Goal: Task Accomplishment & Management: Use online tool/utility

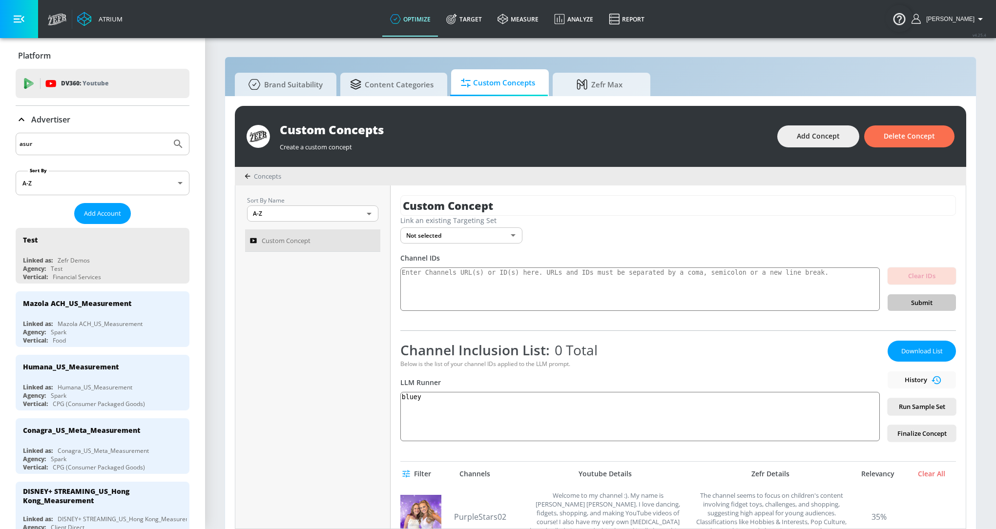
click at [79, 144] on input "asur" at bounding box center [94, 144] width 148 height 13
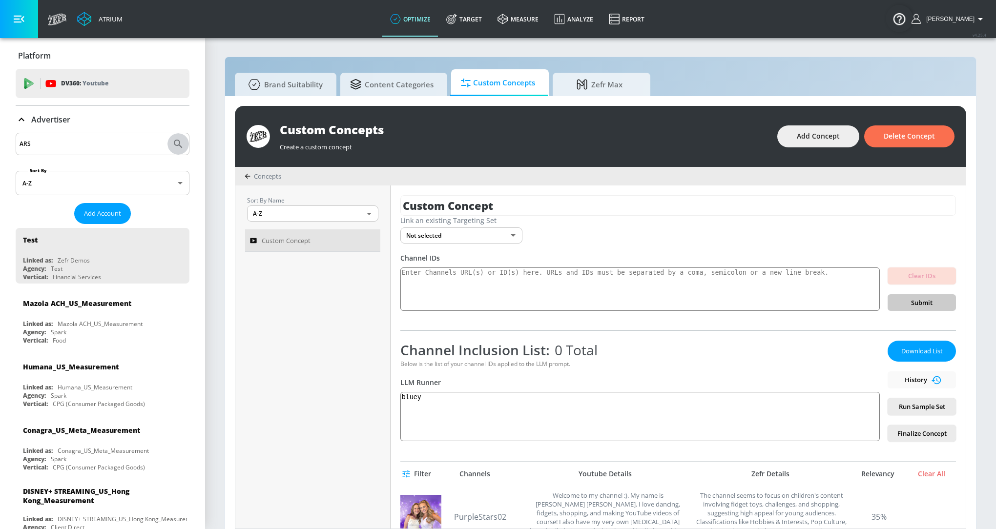
click at [177, 142] on icon "Submit Search" at bounding box center [178, 144] width 12 height 12
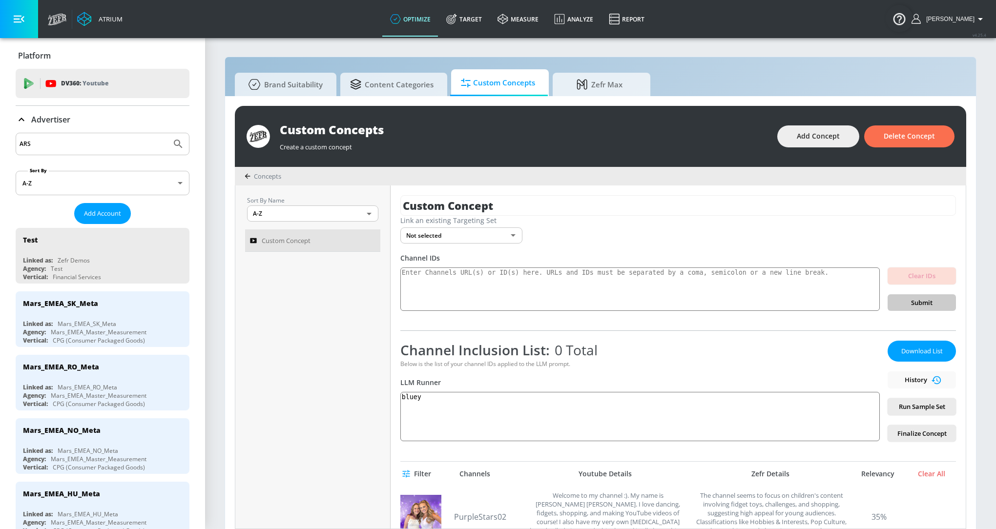
click at [51, 142] on input "ARS" at bounding box center [94, 144] width 148 height 13
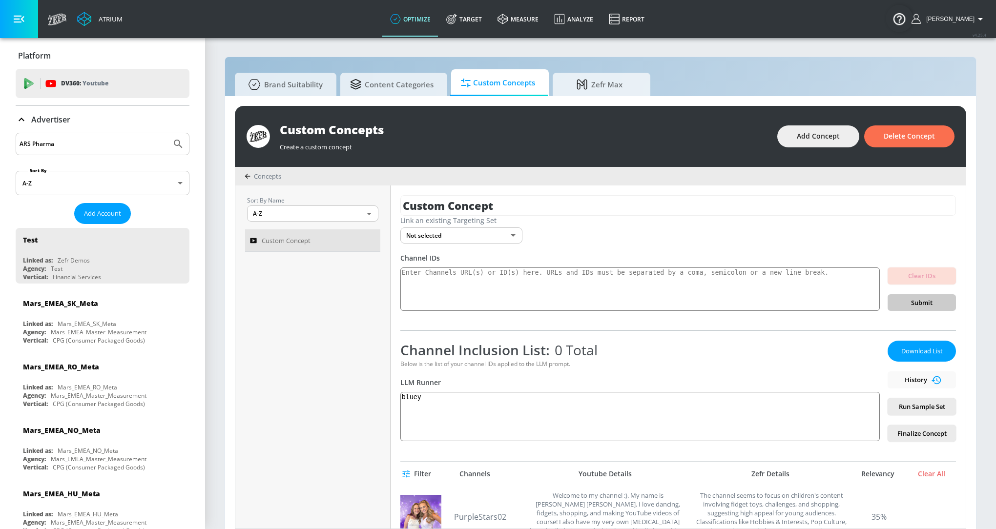
type input "ARS Pharma"
click at [174, 136] on button "Submit Search" at bounding box center [177, 143] width 21 height 21
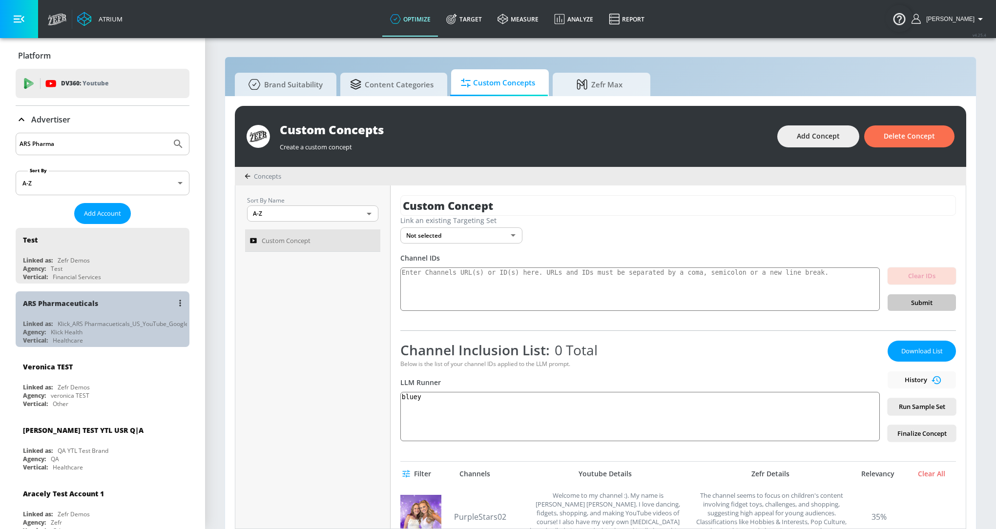
click at [114, 309] on div "ARS Pharmaceuticals" at bounding box center [105, 302] width 164 height 23
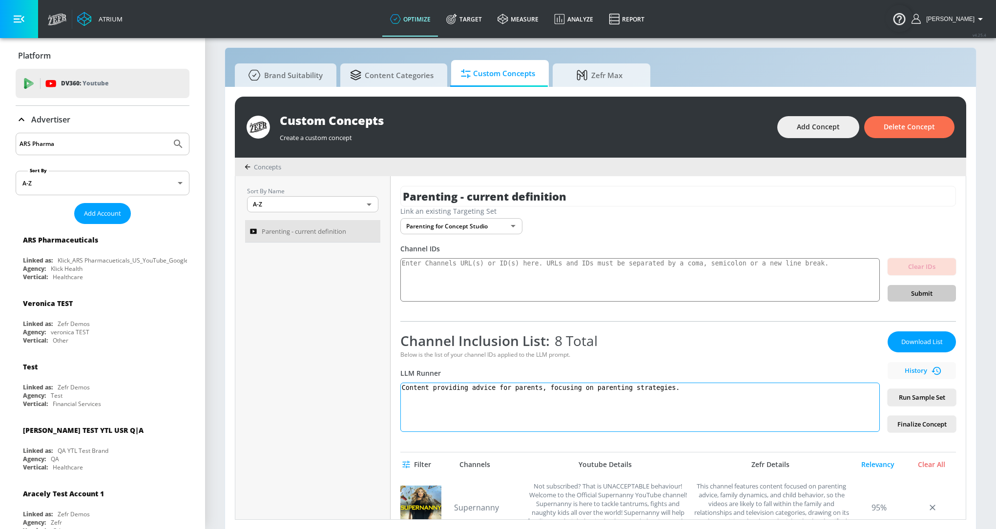
scroll to position [317, 0]
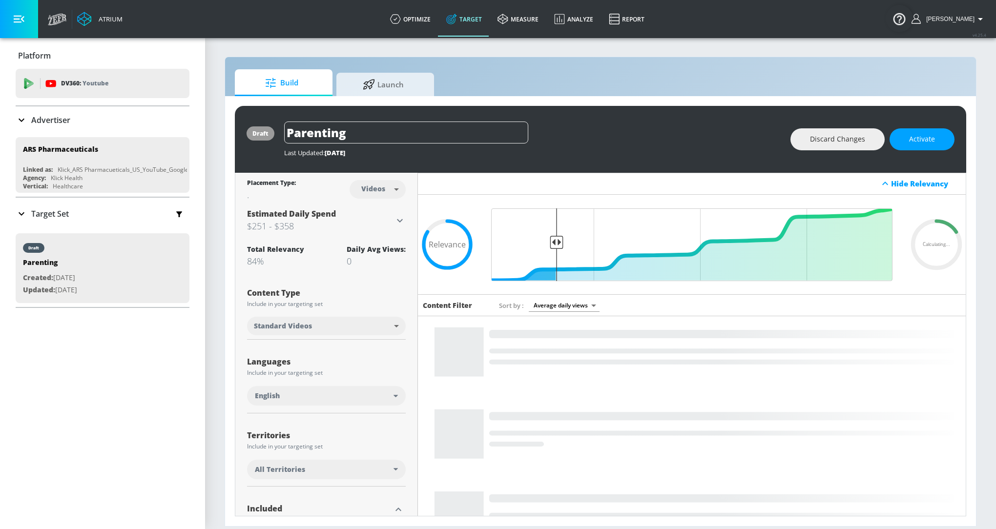
click at [38, 213] on p "Target Set" at bounding box center [50, 213] width 38 height 11
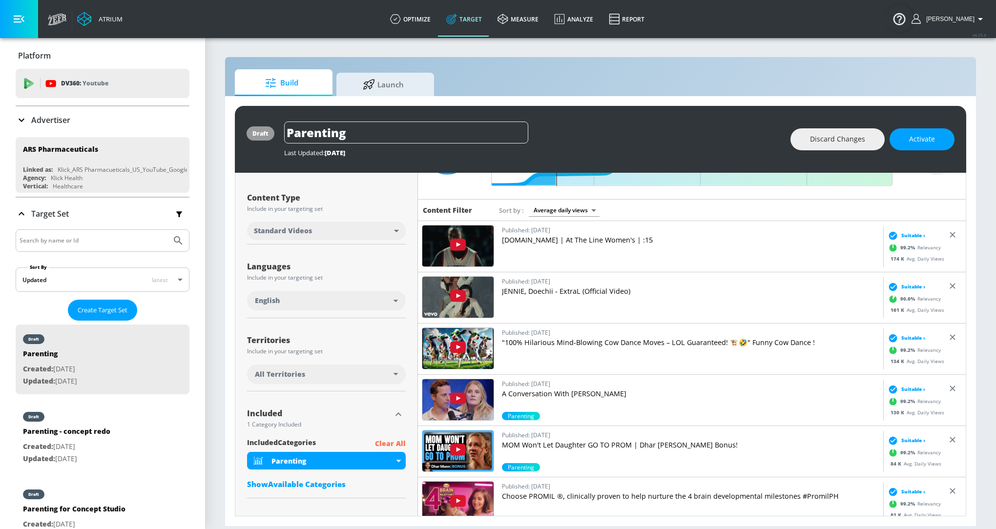
scroll to position [136, 0]
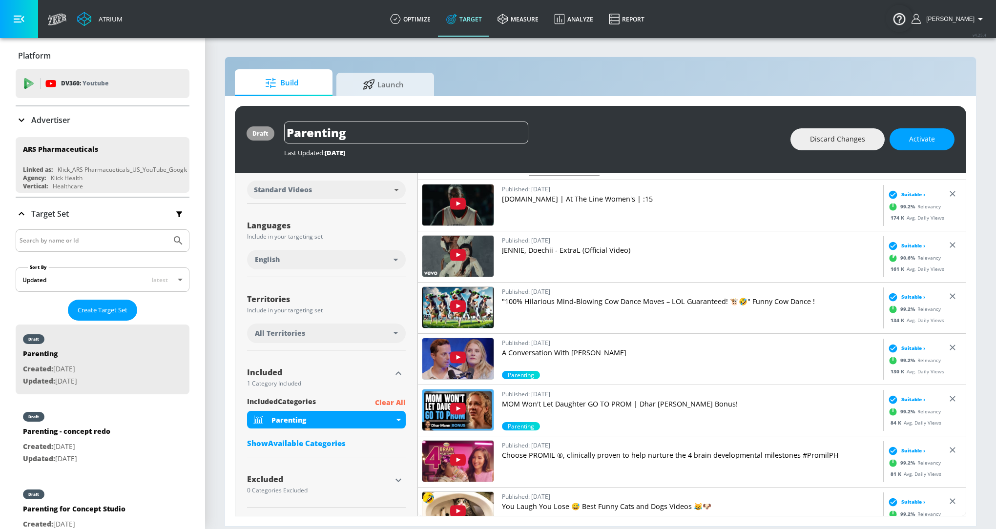
click at [313, 442] on div "Show Available Categories" at bounding box center [326, 443] width 159 height 10
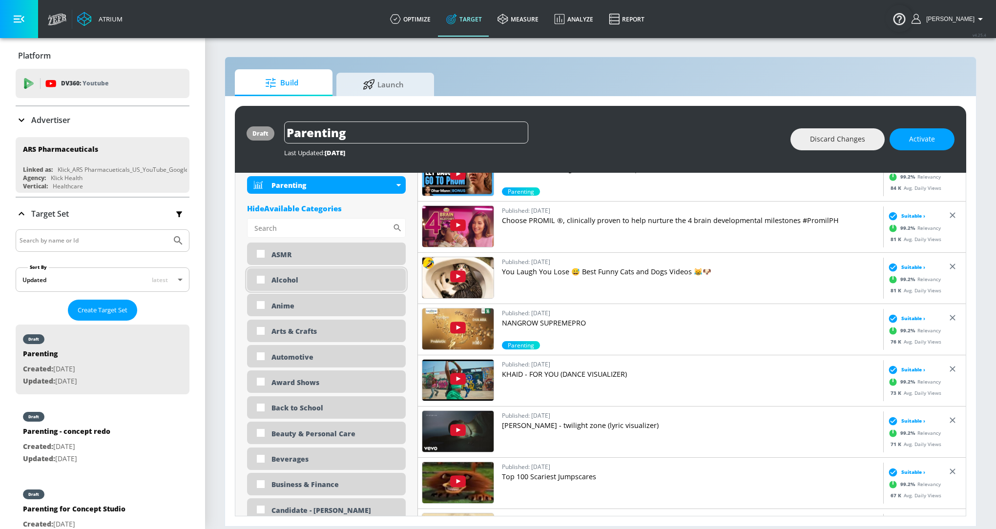
scroll to position [375, 0]
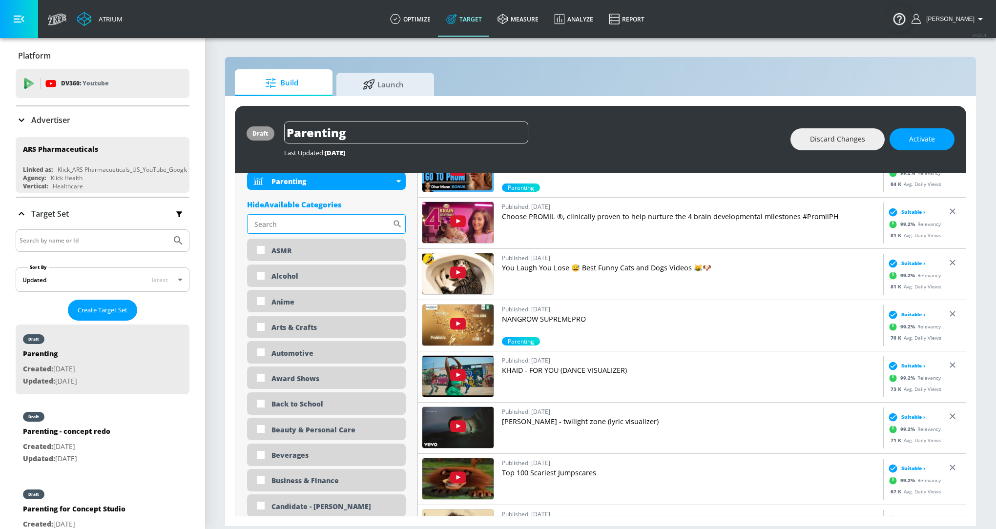
click at [293, 232] on input "Sort By" at bounding box center [319, 224] width 145 height 20
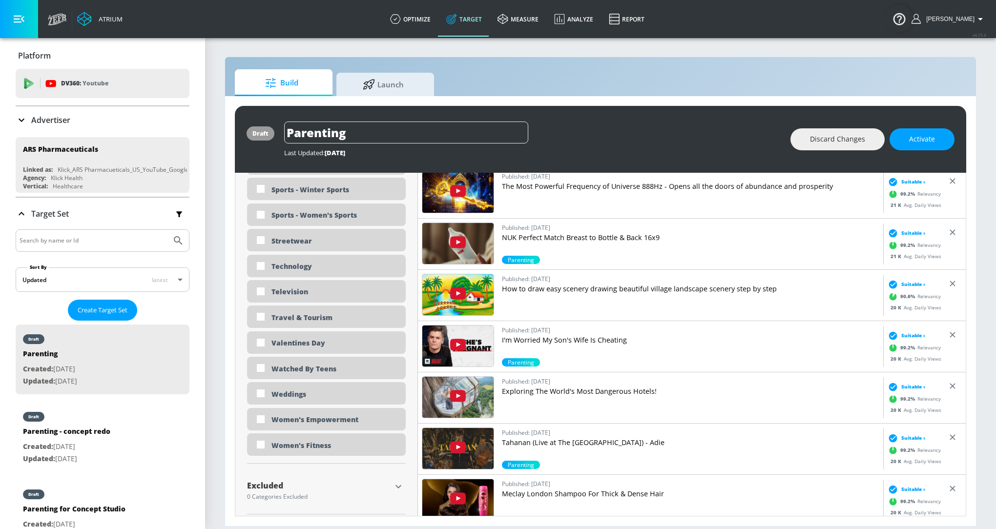
scroll to position [2913, 0]
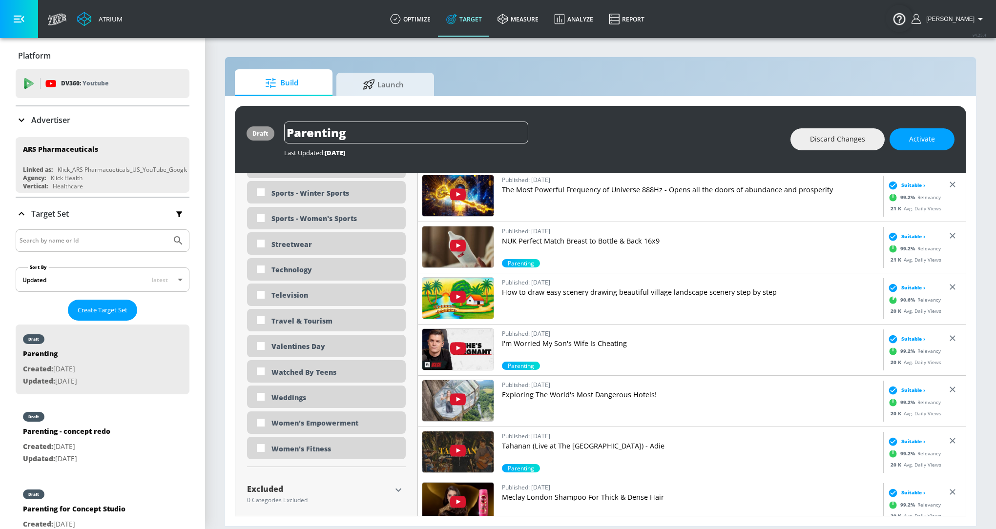
type input "parenting"
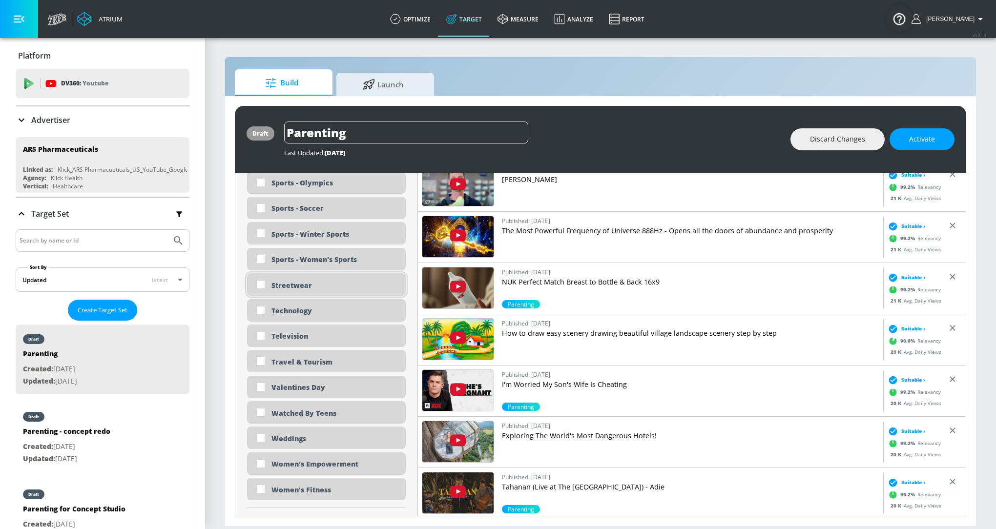
scroll to position [2860, 0]
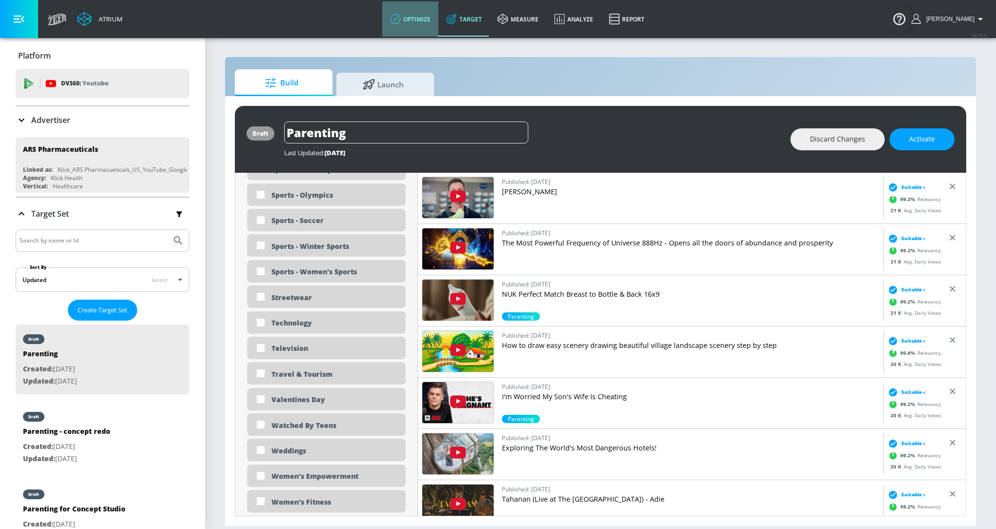
click at [425, 17] on link "optimize" at bounding box center [410, 18] width 56 height 35
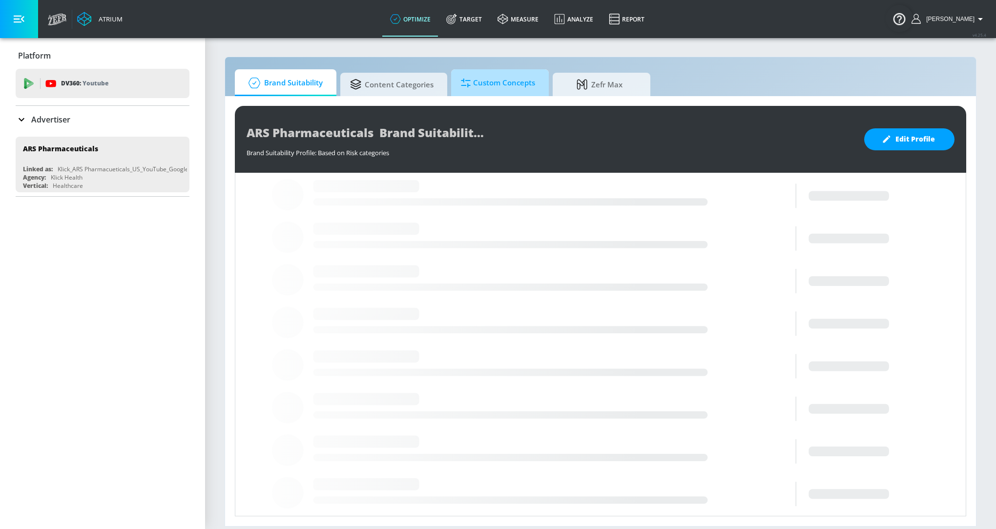
click at [502, 82] on span "Custom Concepts" at bounding box center [498, 82] width 74 height 23
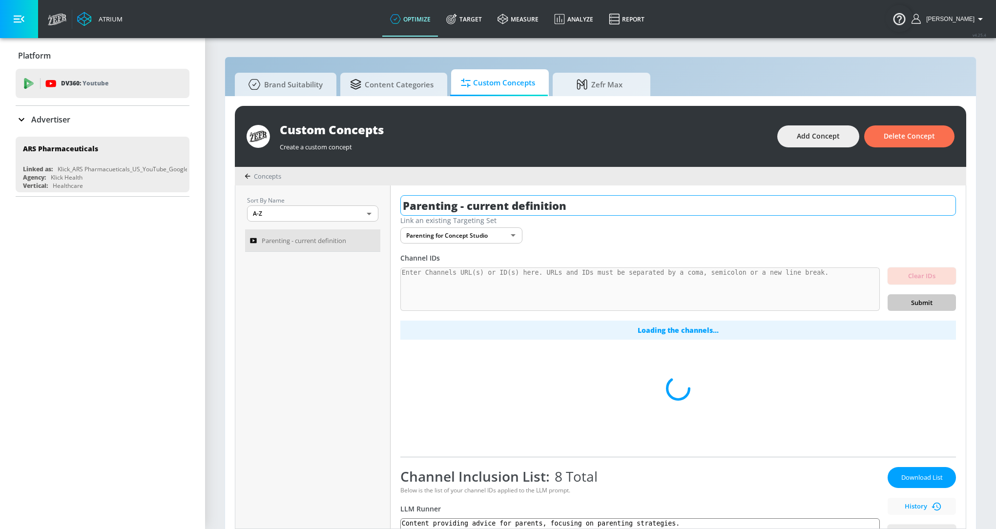
click at [547, 200] on input "Parenting - current definition" at bounding box center [677, 205] width 555 height 20
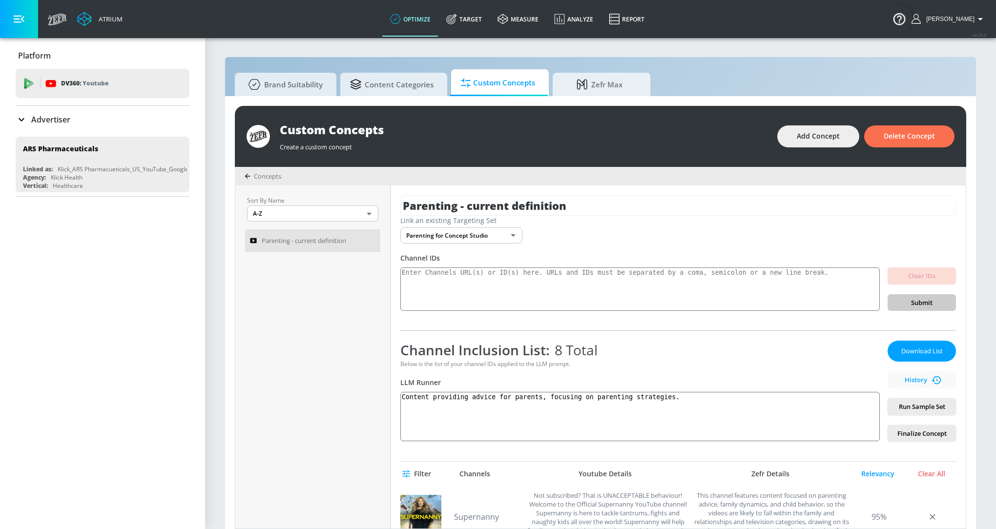
click at [71, 115] on div "Advertiser" at bounding box center [103, 120] width 174 height 12
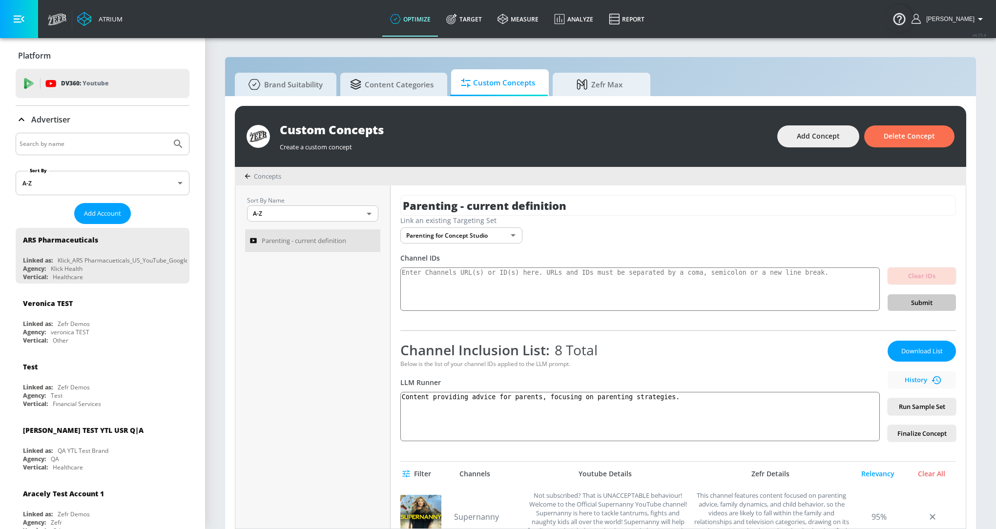
click at [73, 143] on input "Search by name" at bounding box center [94, 144] width 148 height 13
type input "airbnb"
click at [167, 133] on button "Submit Search" at bounding box center [177, 143] width 21 height 21
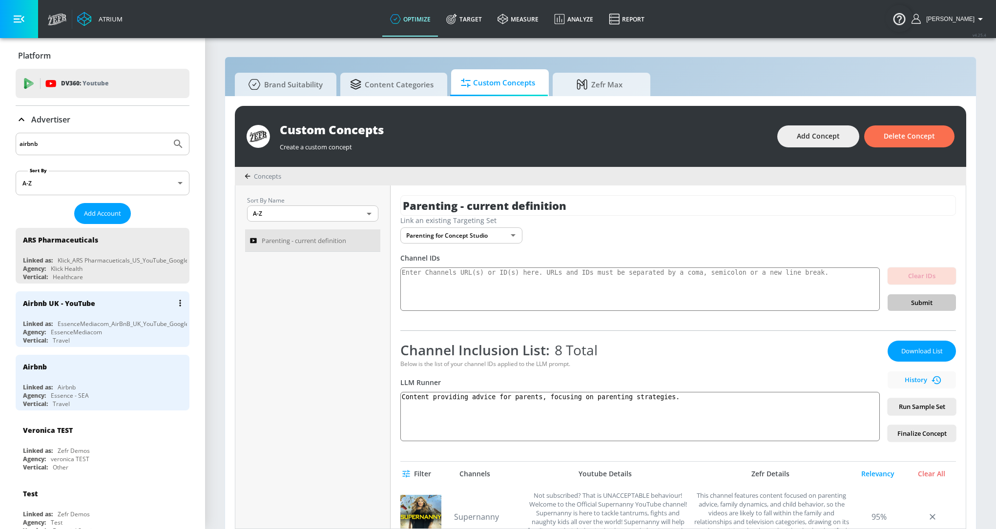
click at [82, 302] on div "Airbnb UK - YouTube" at bounding box center [59, 303] width 72 height 9
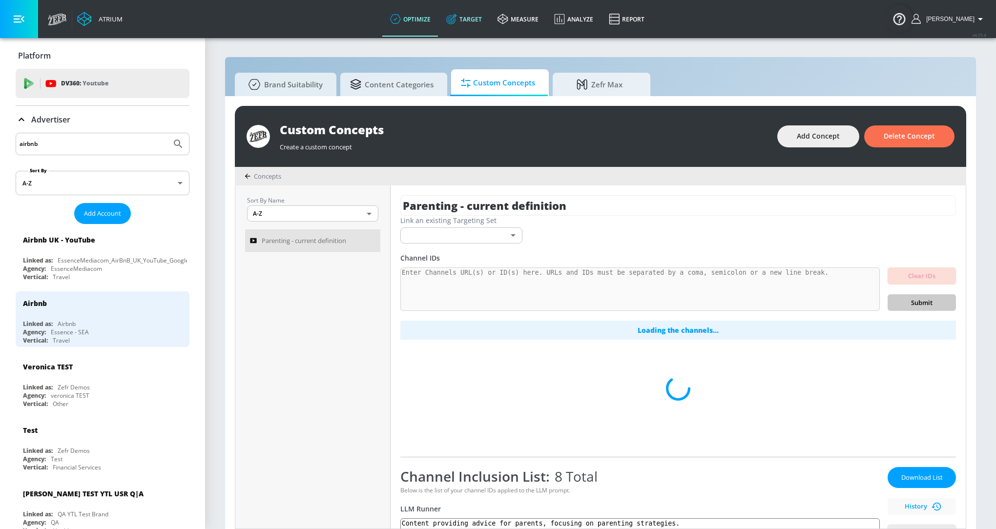
click at [478, 9] on link "Target" at bounding box center [463, 18] width 51 height 35
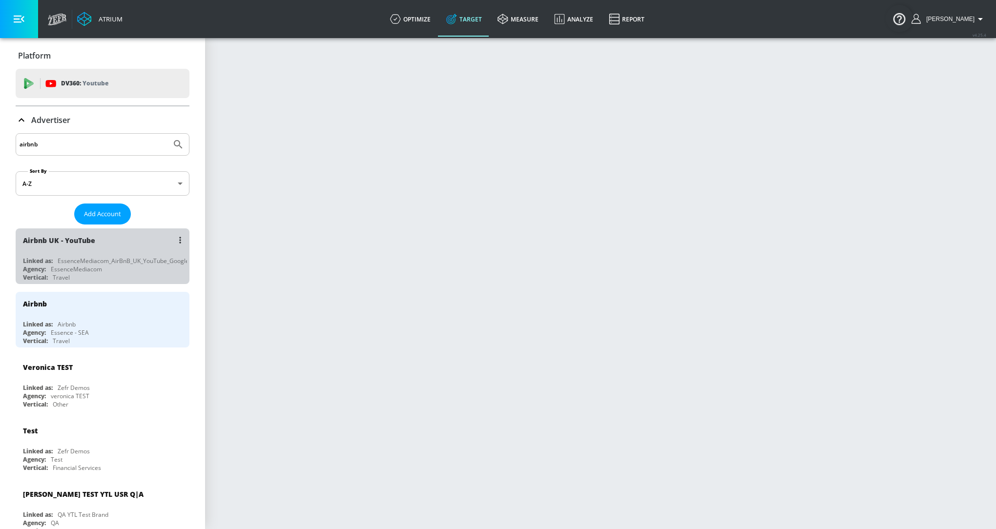
click at [122, 254] on div "Airbnb UK - YouTube Linked as: EssenceMediacom_AirBnB_UK_YouTube_GoogleAds Agen…" at bounding box center [103, 256] width 174 height 56
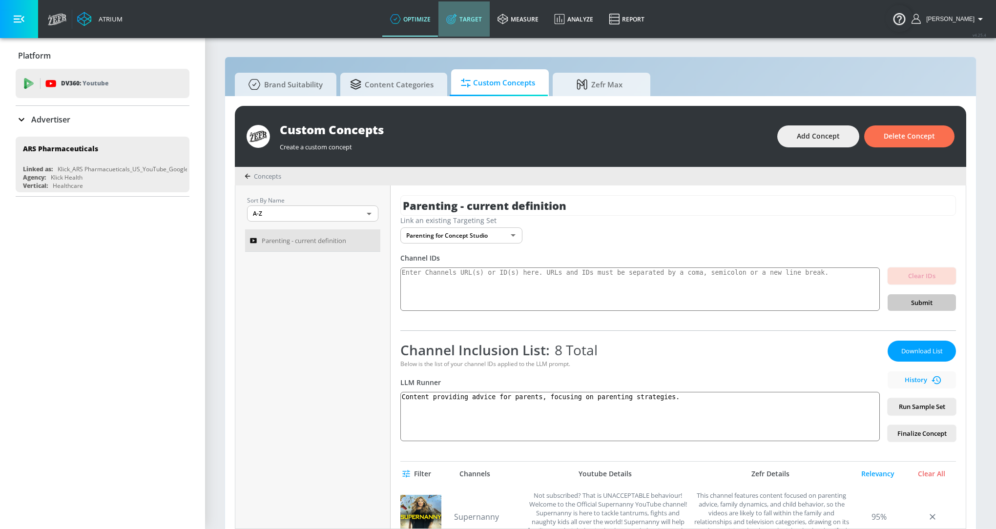
click at [472, 16] on link "Target" at bounding box center [463, 18] width 51 height 35
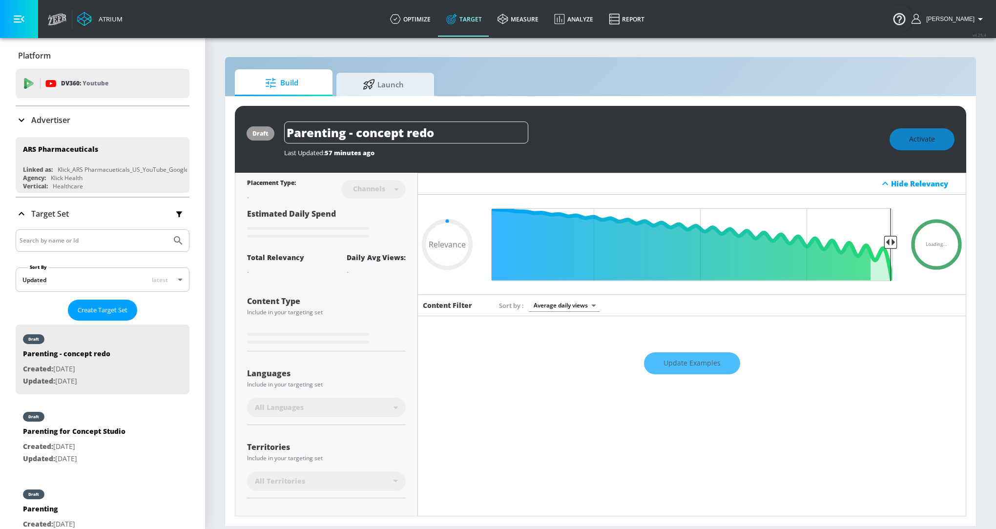
scroll to position [91, 0]
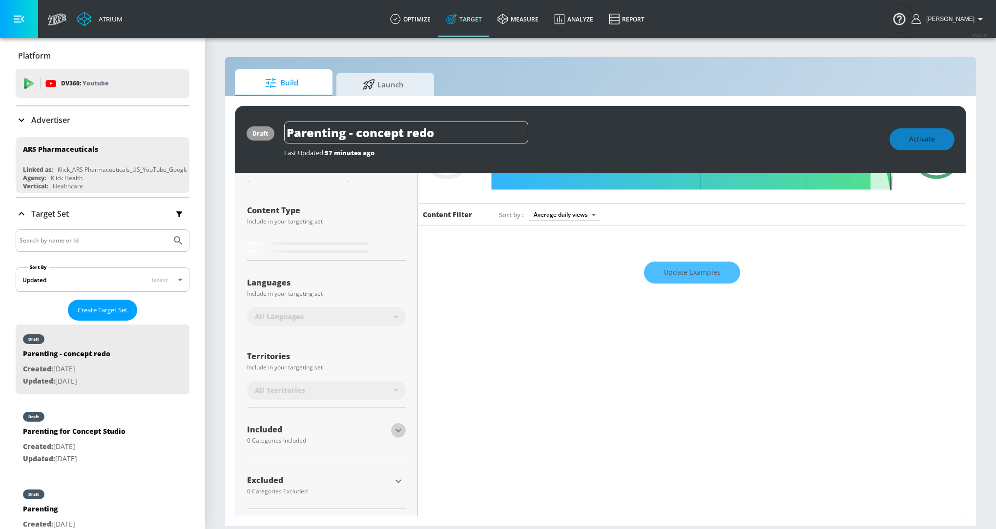
click at [397, 427] on icon "button" at bounding box center [398, 431] width 12 height 12
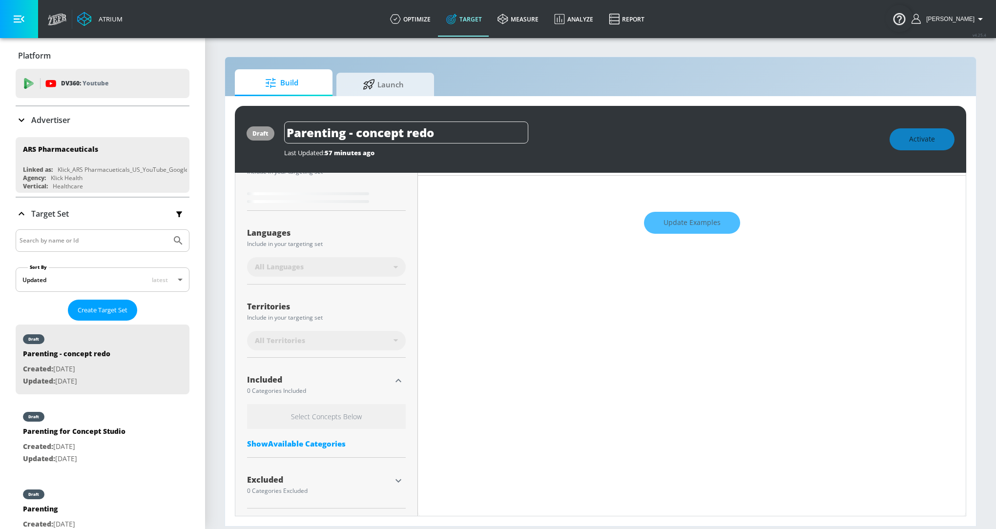
click at [334, 450] on div "Select Concepts Below Show Available Categories" at bounding box center [326, 428] width 159 height 49
click at [334, 444] on div "Show Available Categories" at bounding box center [326, 444] width 159 height 10
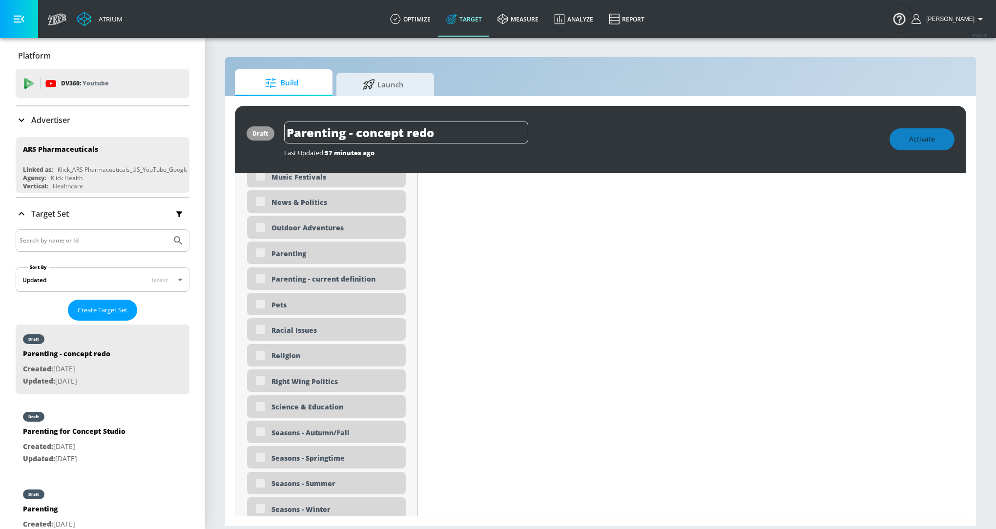
type input "0.6"
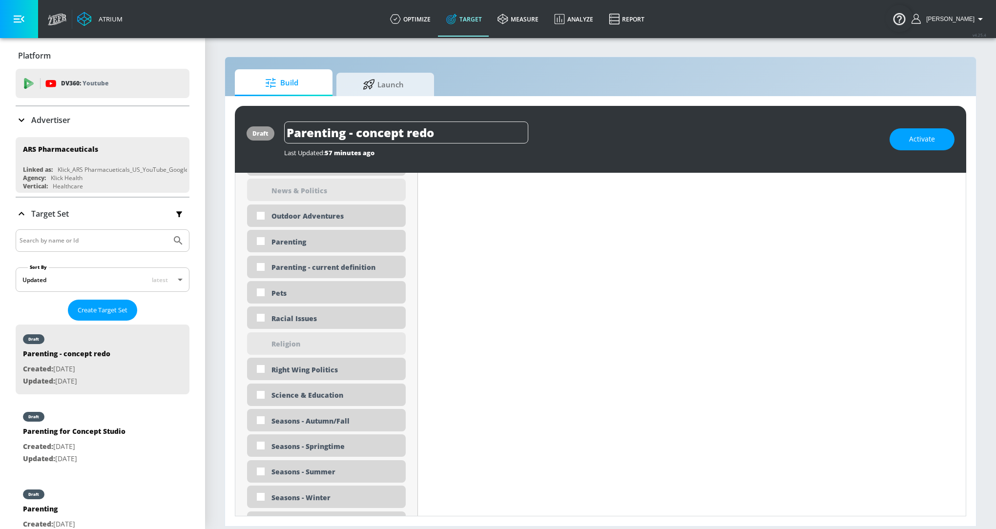
scroll to position [2283, 0]
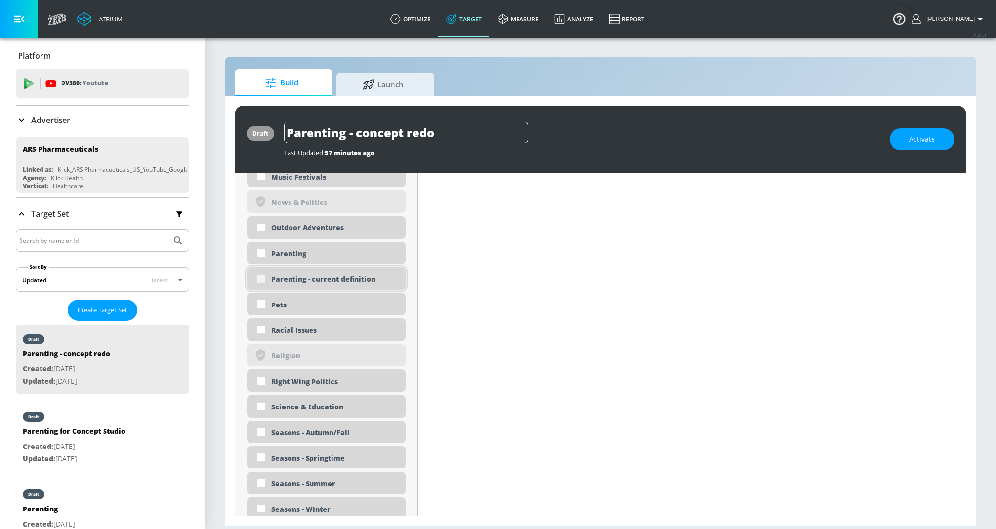
click at [262, 279] on input "checkbox" at bounding box center [261, 279] width 18 height 18
checkbox input "true"
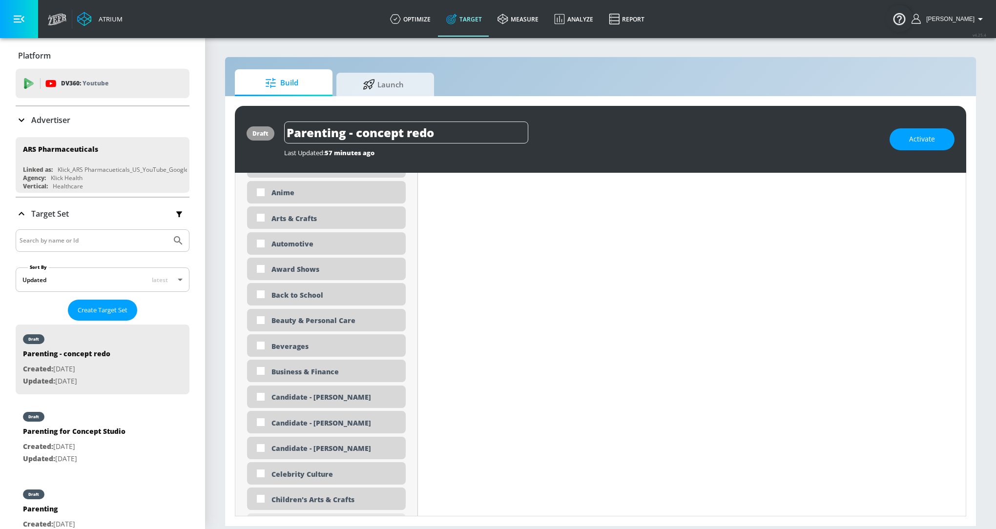
scroll to position [0, 0]
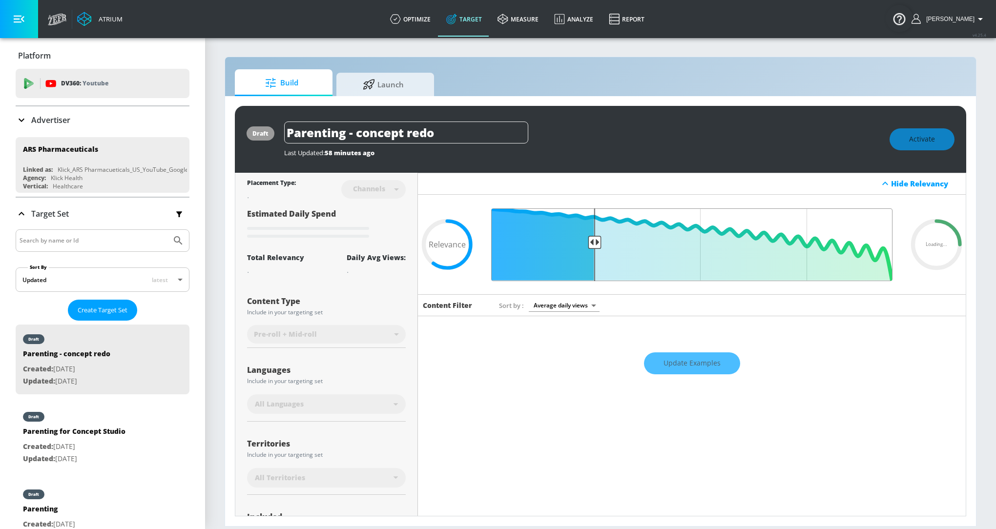
drag, startPoint x: 657, startPoint y: 241, endPoint x: 595, endPoint y: 241, distance: 62.5
click at [595, 241] on input "Final Threshold" at bounding box center [691, 244] width 411 height 73
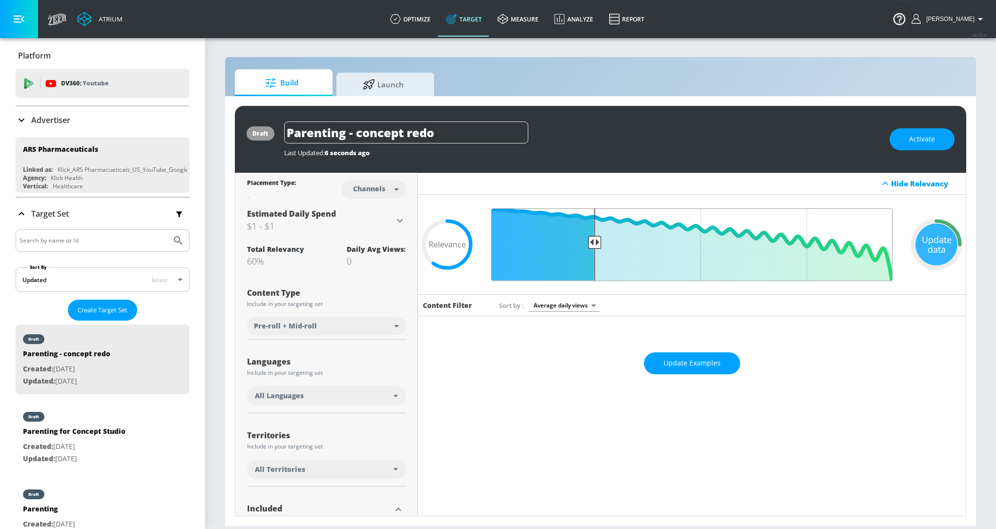
drag, startPoint x: 656, startPoint y: 241, endPoint x: 594, endPoint y: 242, distance: 61.5
type input "0.75"
click at [594, 242] on input "Final Threshold" at bounding box center [691, 244] width 411 height 73
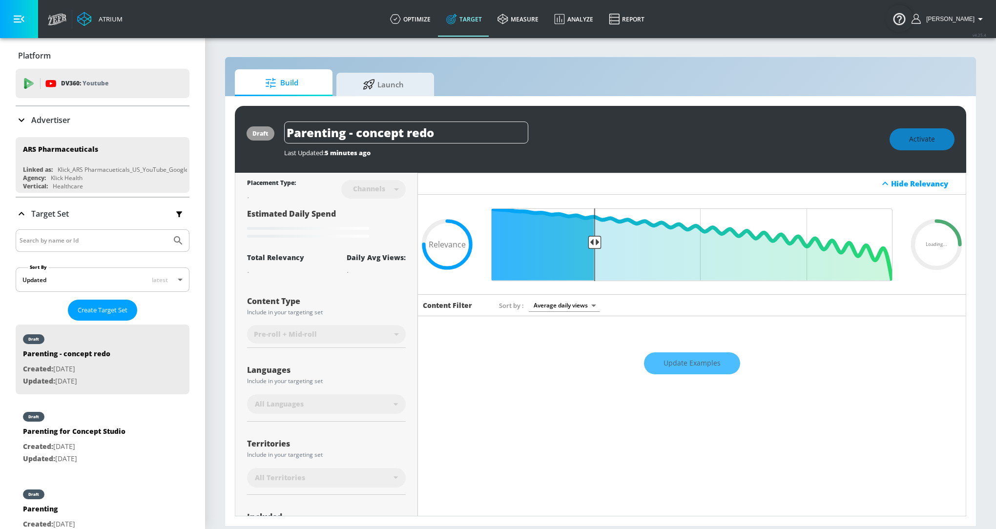
click at [671, 352] on div "Update Examples" at bounding box center [692, 363] width 548 height 34
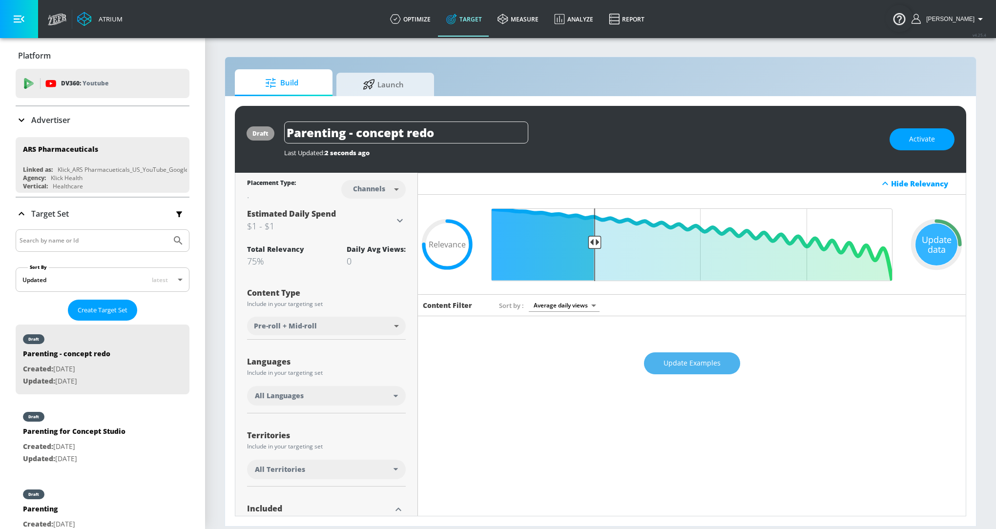
click at [718, 357] on span "Update Examples" at bounding box center [691, 363] width 57 height 12
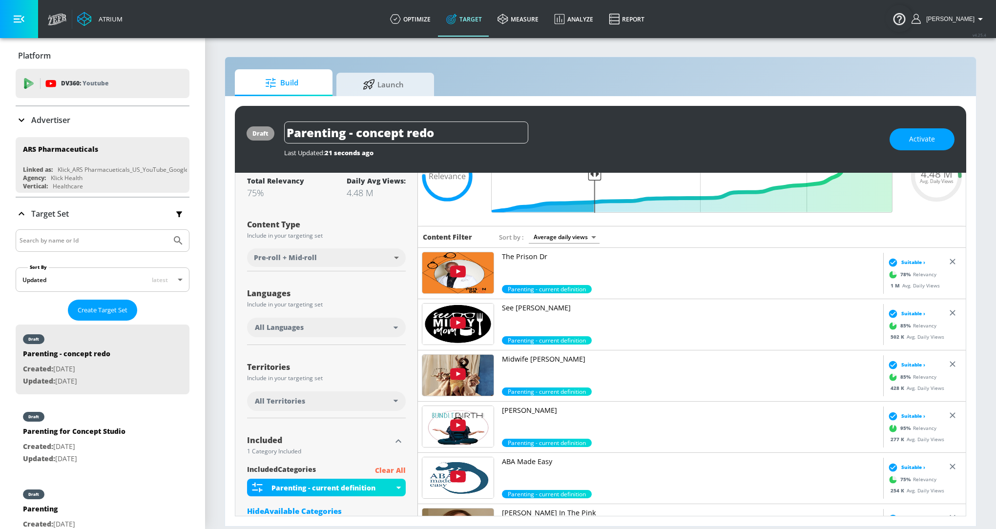
scroll to position [67, 0]
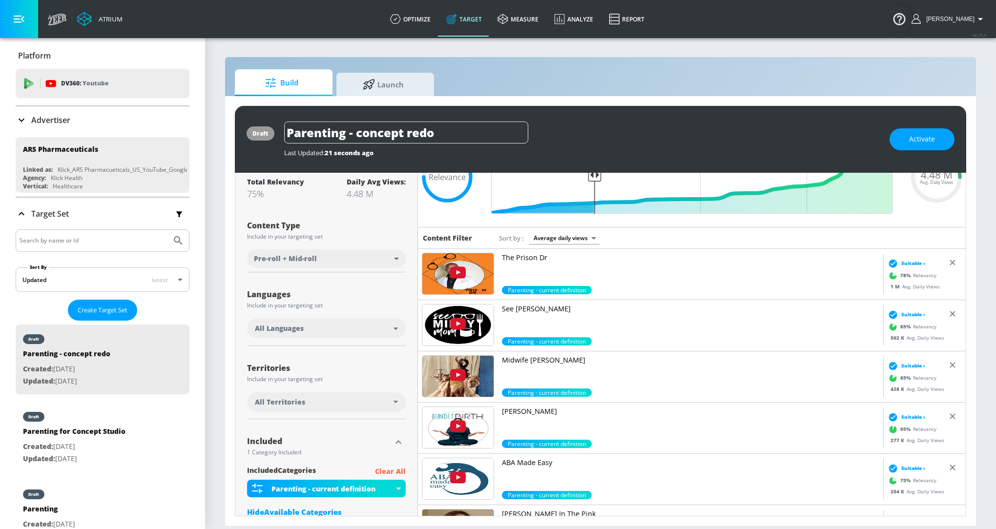
click at [540, 259] on p "The Prison Dr" at bounding box center [690, 258] width 377 height 10
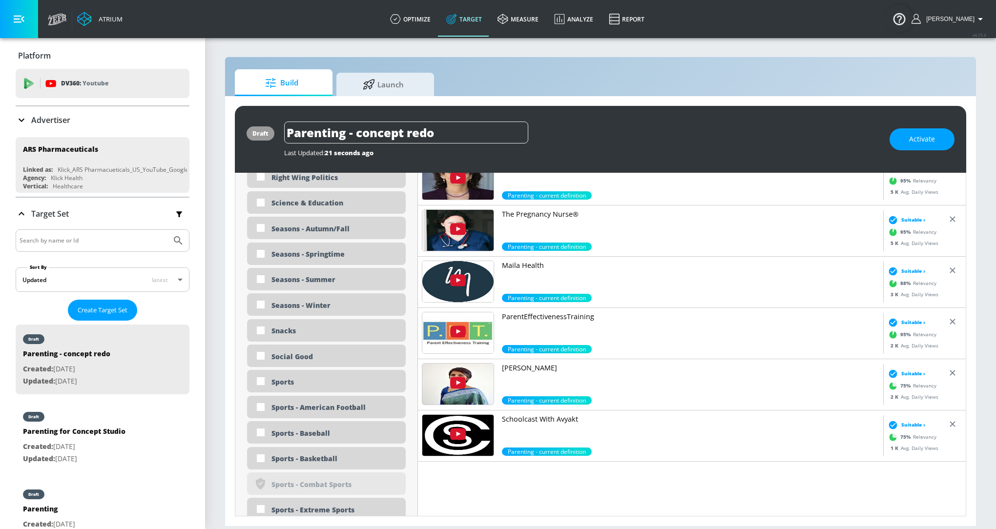
scroll to position [2480, 0]
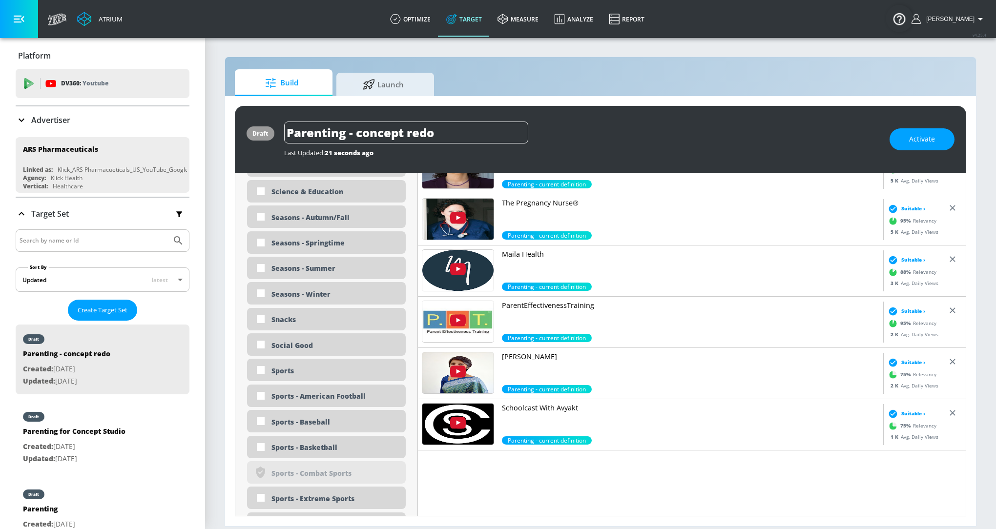
click at [563, 358] on p "Dr Rajeshwari Reddy" at bounding box center [690, 357] width 377 height 10
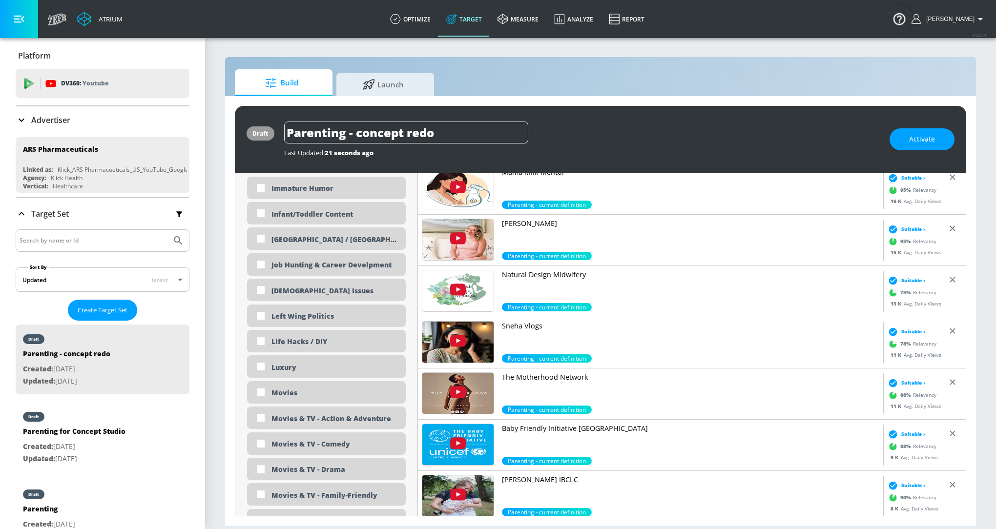
scroll to position [1690, 0]
click at [528, 326] on p "Sneha Vlogs" at bounding box center [690, 327] width 377 height 10
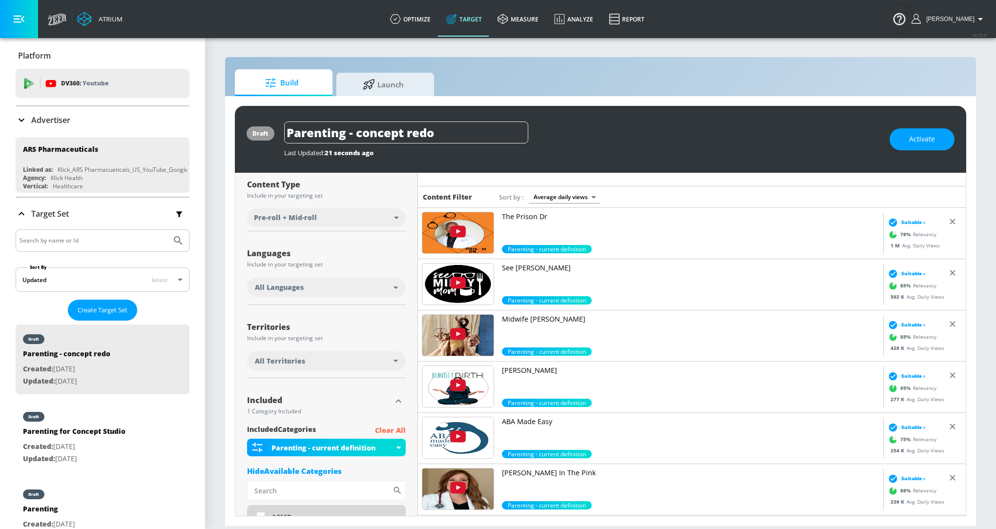
scroll to position [109, 0]
click at [540, 266] on p "See Mindy Mom" at bounding box center [690, 268] width 377 height 10
click at [432, 23] on link "optimize" at bounding box center [410, 18] width 56 height 35
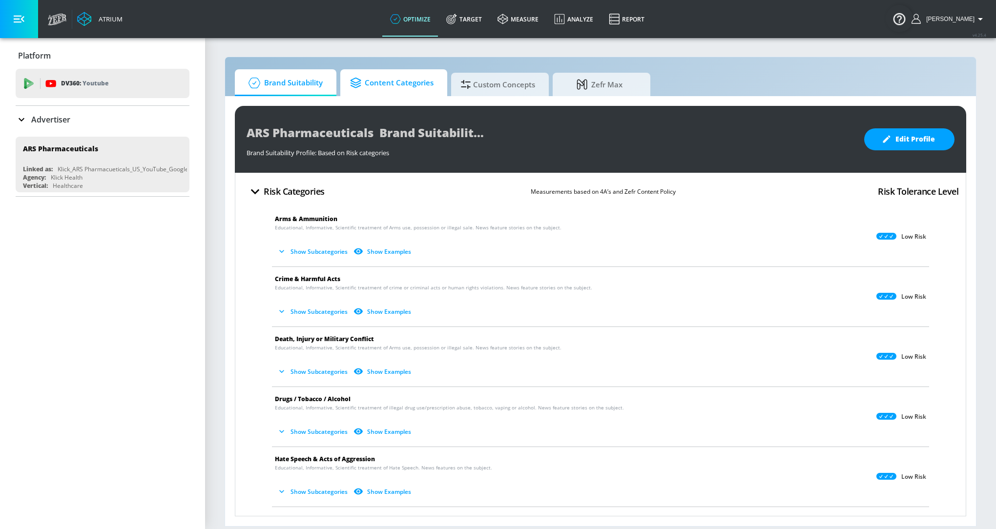
click at [409, 77] on span "Content Categories" at bounding box center [391, 82] width 83 height 23
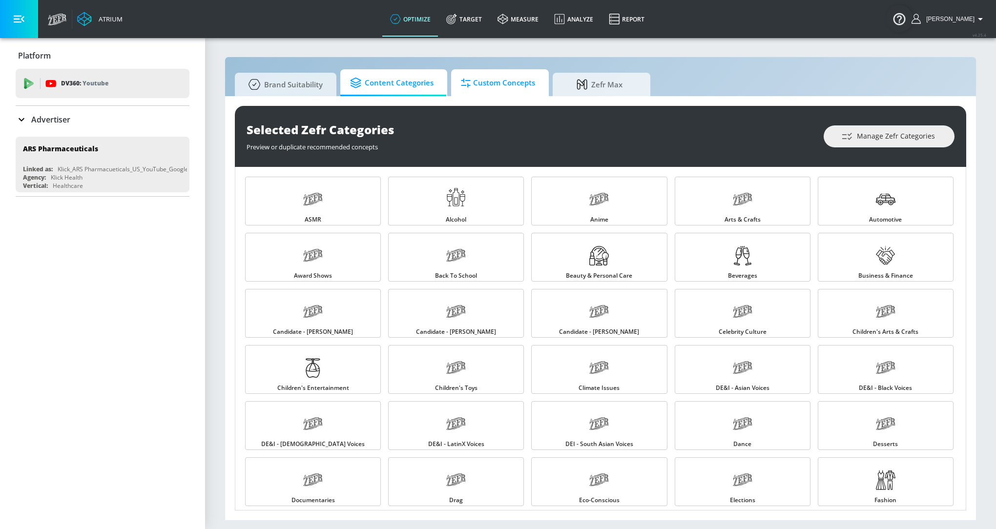
click at [515, 81] on span "Custom Concepts" at bounding box center [498, 82] width 74 height 23
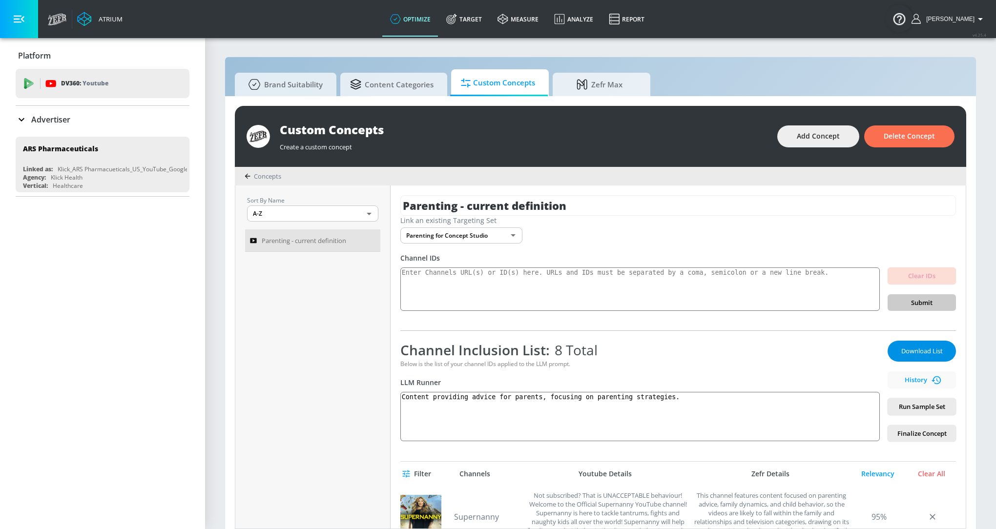
click at [927, 346] on span "Download List" at bounding box center [921, 351] width 49 height 11
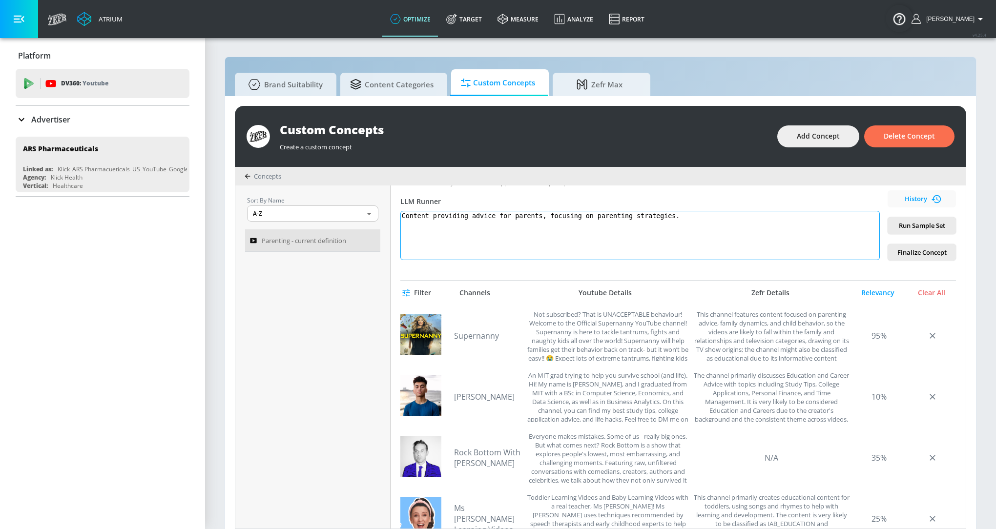
click at [455, 230] on textarea "Content providing advice for parents, focusing on parenting strategies." at bounding box center [639, 235] width 479 height 49
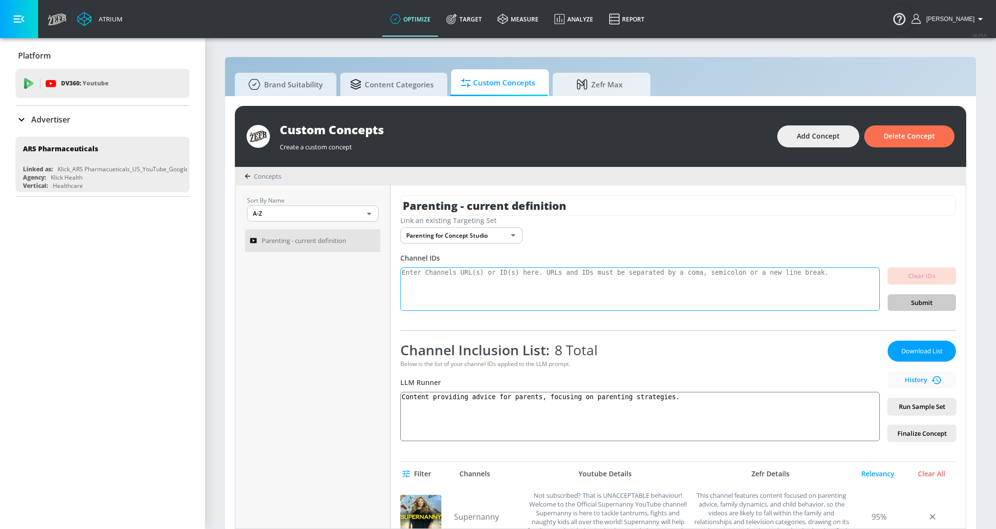
click at [459, 291] on textarea at bounding box center [639, 289] width 479 height 44
paste textarea "https://www.youtube.com/@DADDELIVERS/videos"
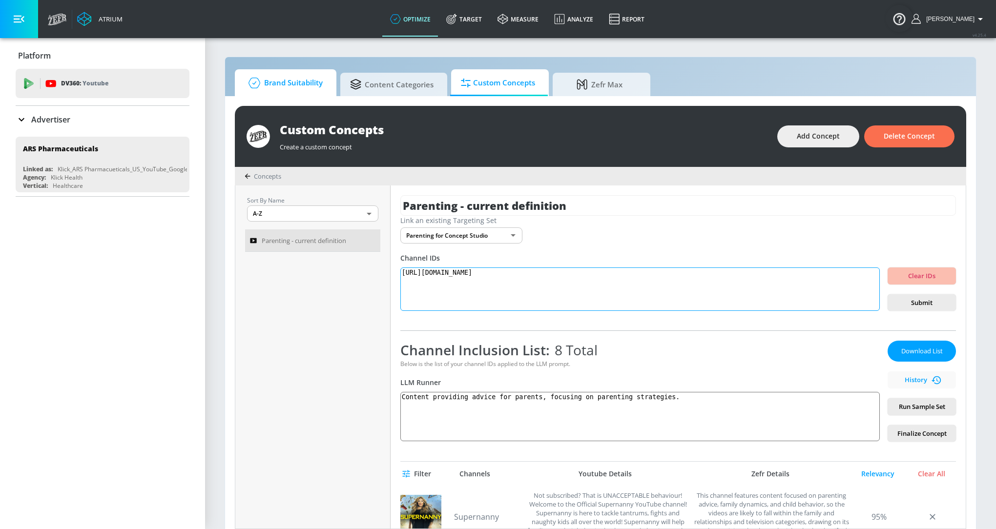
type textarea "https://www.youtube.com/@DADDELIVERS/videos"
click at [914, 434] on span "Finalize Concept" at bounding box center [921, 433] width 53 height 11
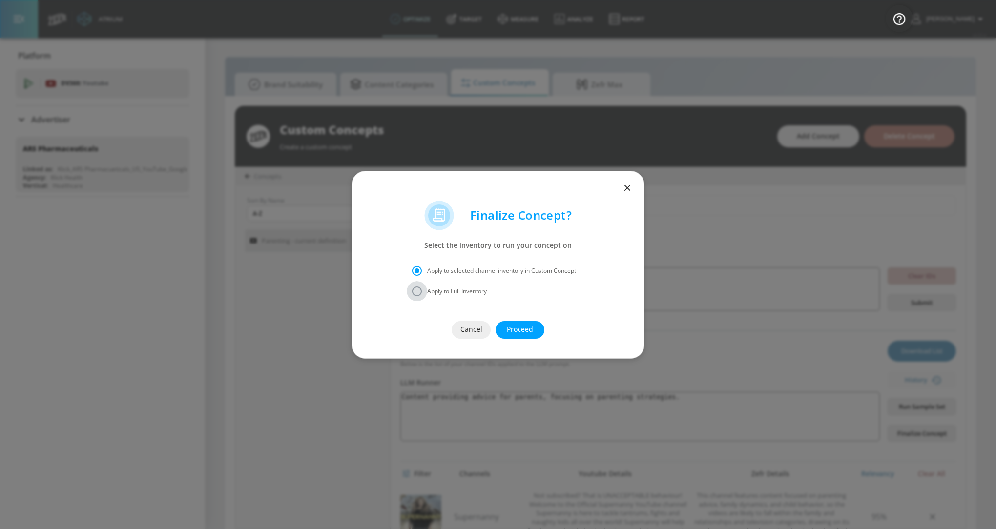
click at [420, 295] on input "Apply to Full Inventory" at bounding box center [417, 291] width 20 height 20
radio input "true"
click at [522, 329] on span "Proceed" at bounding box center [520, 330] width 10 height 12
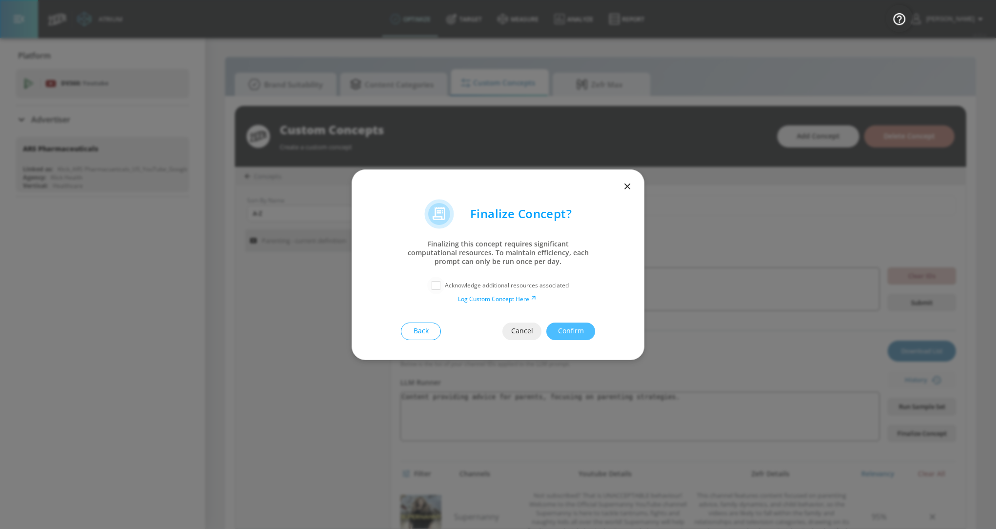
click at [436, 286] on input "checkbox" at bounding box center [436, 286] width 18 height 18
checkbox input "true"
click at [566, 330] on span "Confirm" at bounding box center [571, 331] width 10 height 12
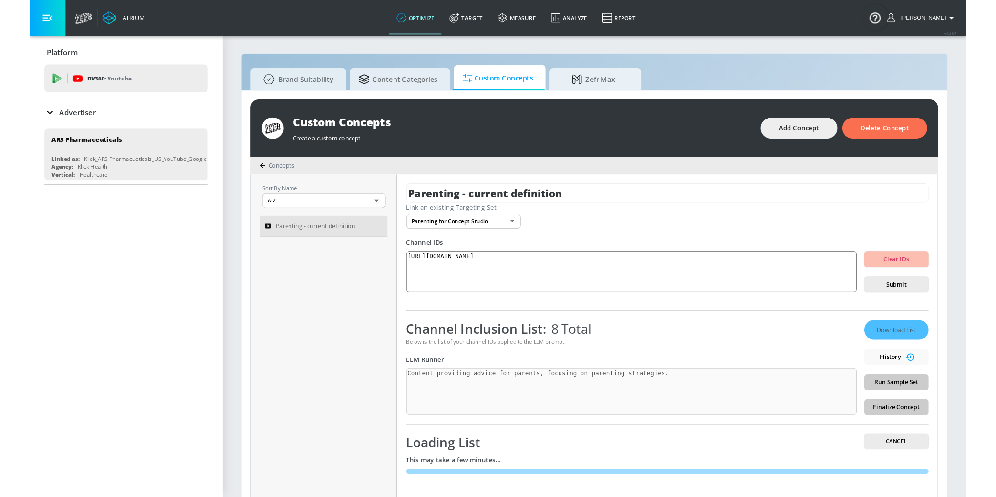
scroll to position [9, 0]
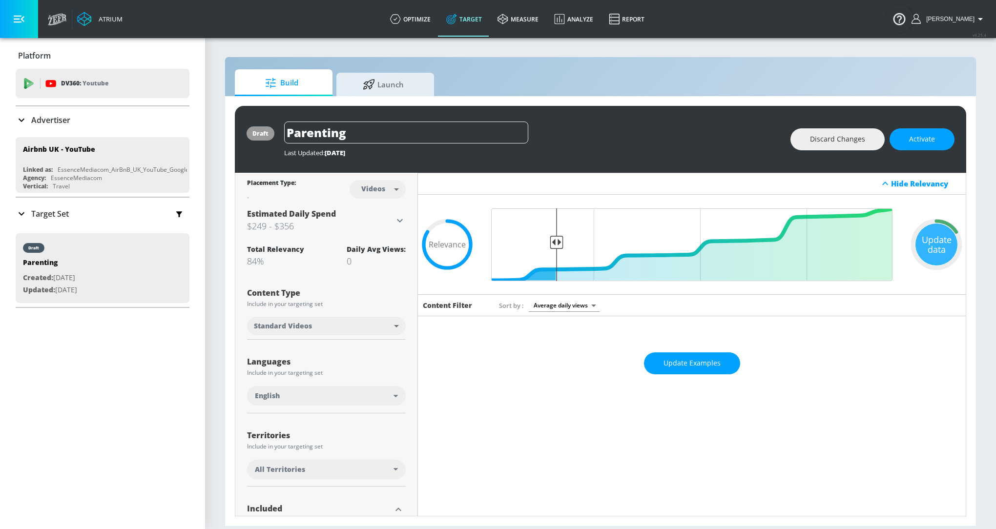
click at [33, 209] on p "Target Set" at bounding box center [50, 213] width 38 height 11
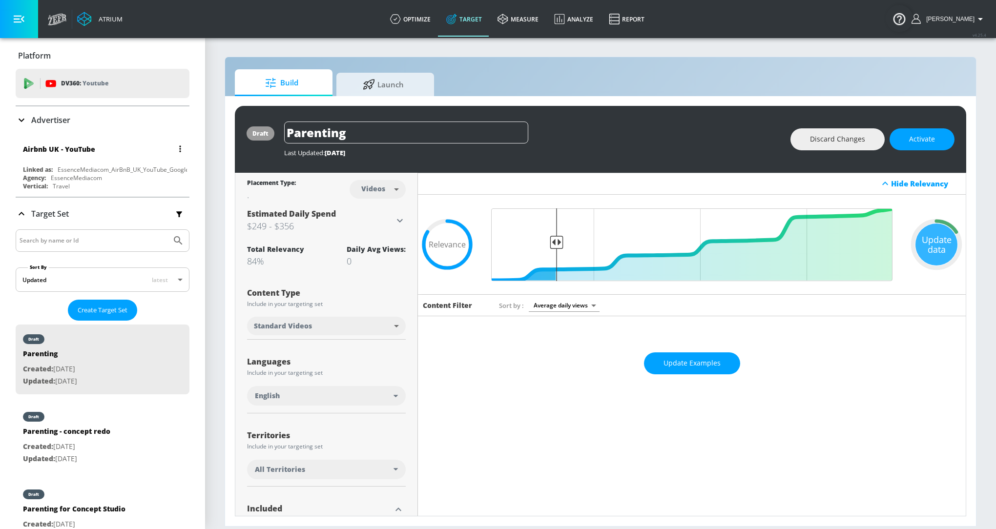
click at [48, 180] on div "Agency: EssenceMediacom" at bounding box center [105, 178] width 164 height 8
click at [72, 176] on div "EssenceMediacom" at bounding box center [76, 178] width 51 height 8
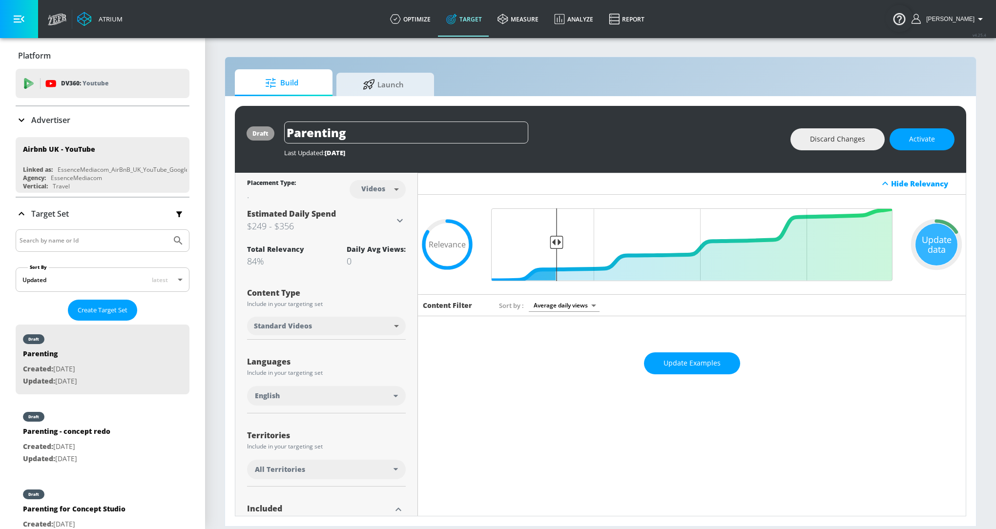
click at [53, 115] on p "Advertiser" at bounding box center [50, 120] width 39 height 11
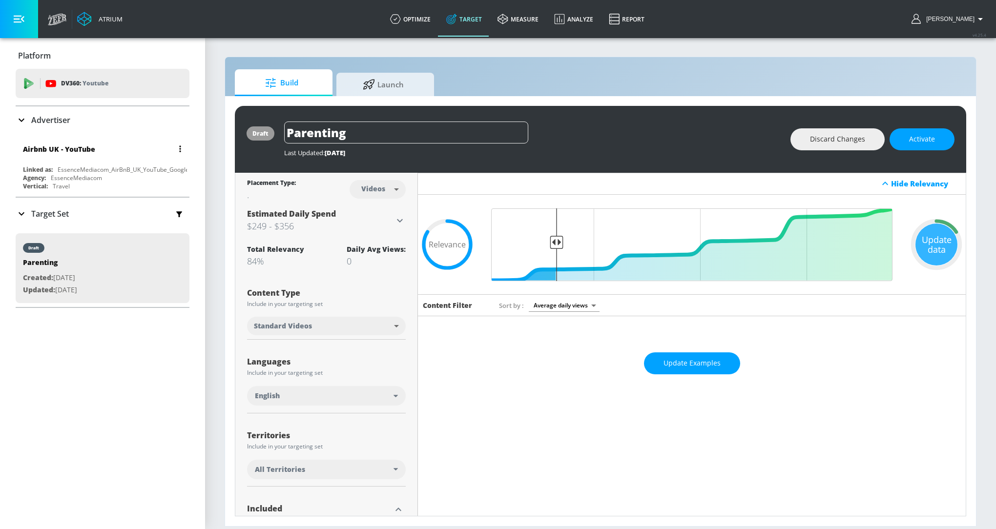
click at [49, 174] on div "Agency: EssenceMediacom" at bounding box center [105, 178] width 164 height 8
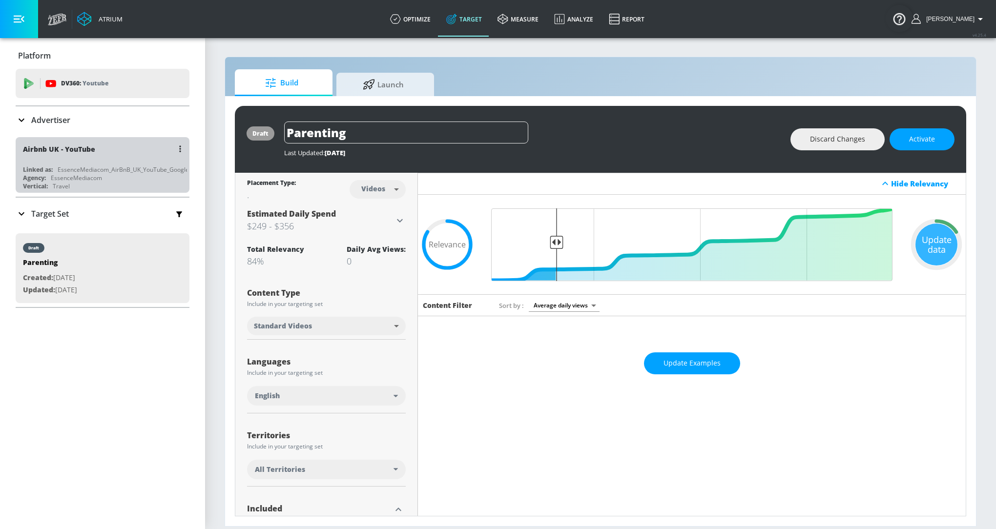
click at [49, 174] on div "Agency: EssenceMediacom" at bounding box center [105, 178] width 164 height 8
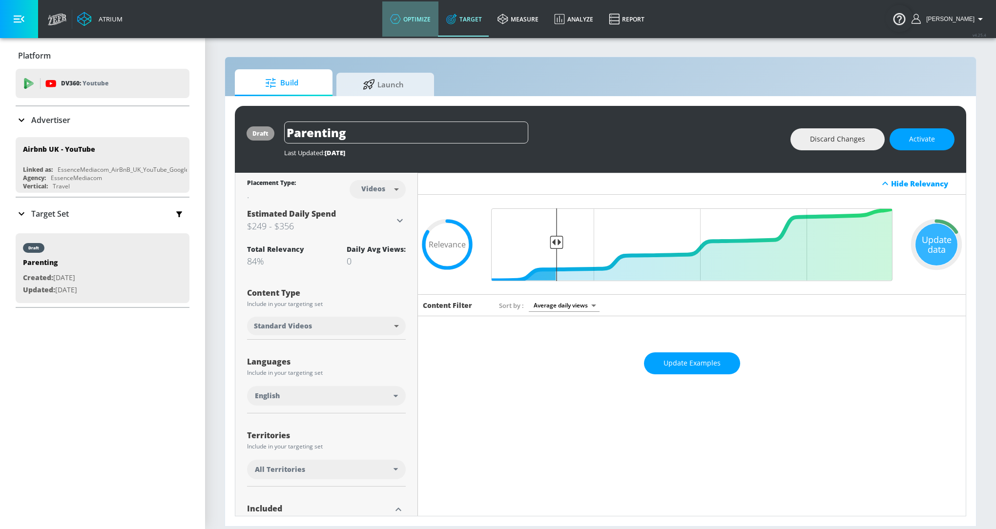
click at [419, 25] on link "optimize" at bounding box center [410, 18] width 56 height 35
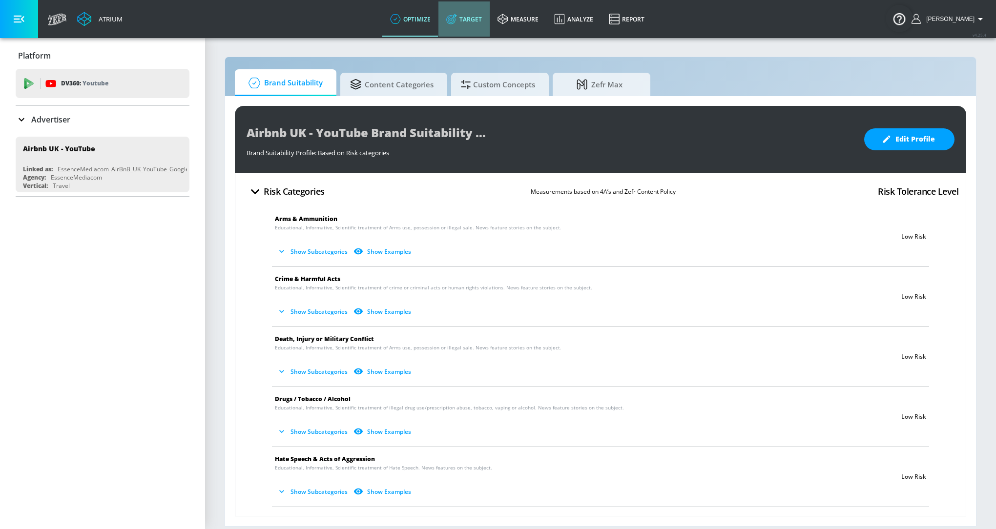
click at [477, 22] on link "Target" at bounding box center [463, 18] width 51 height 35
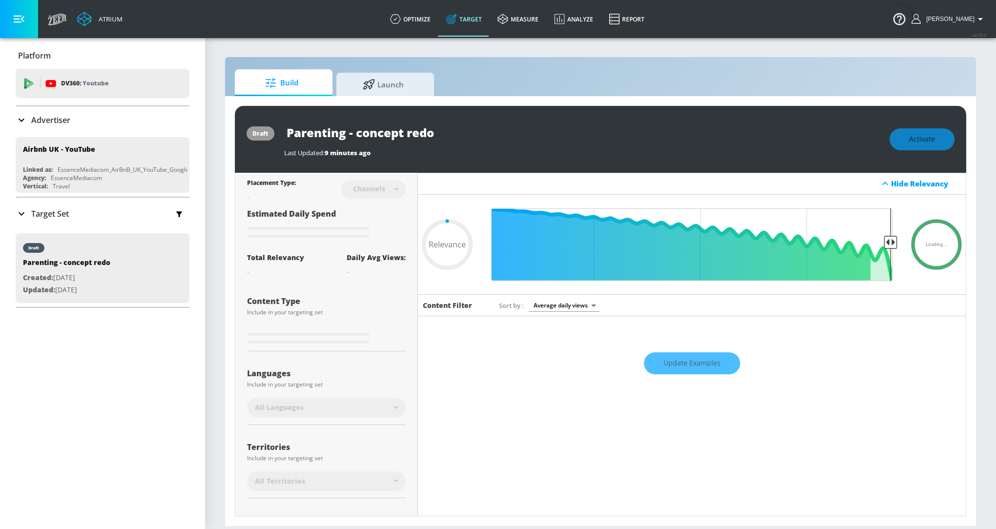
type input "0.75"
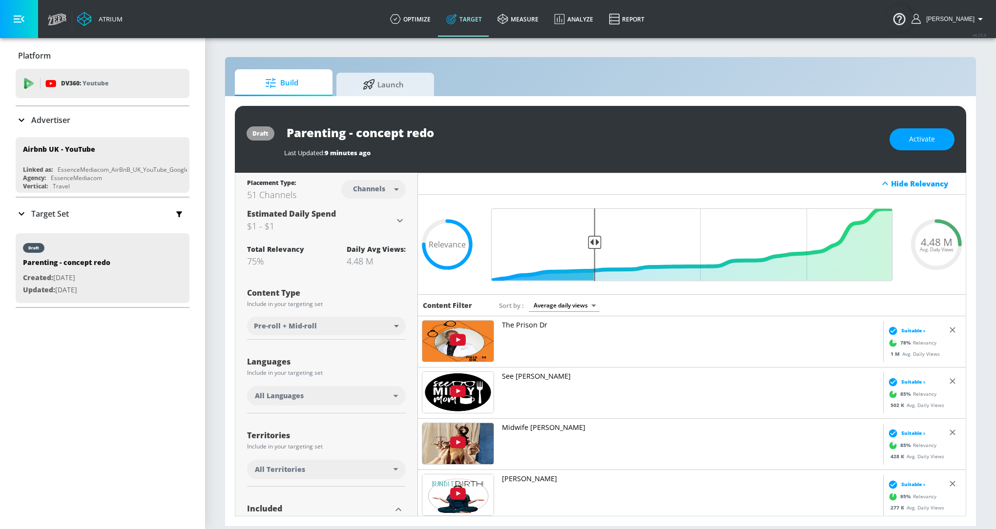
click at [40, 209] on p "Target Set" at bounding box center [50, 213] width 38 height 11
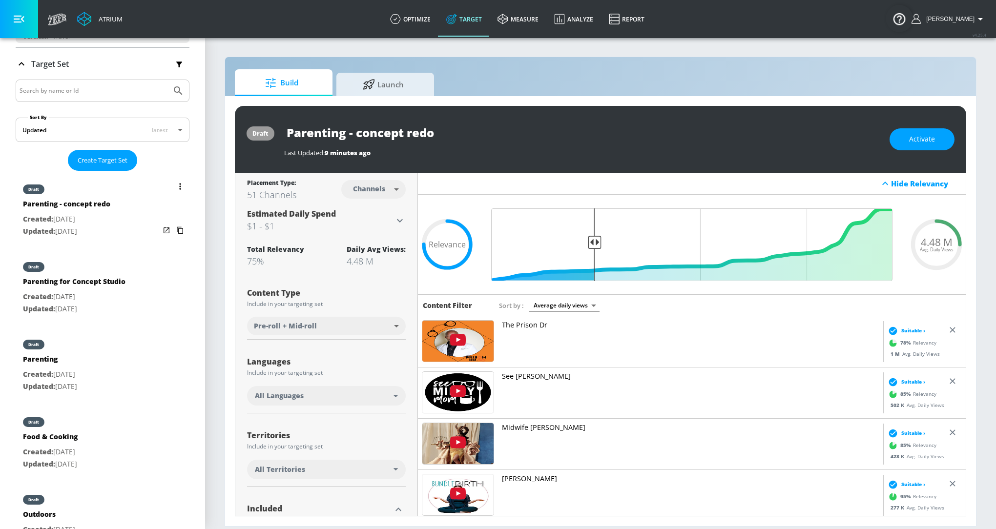
scroll to position [417, 0]
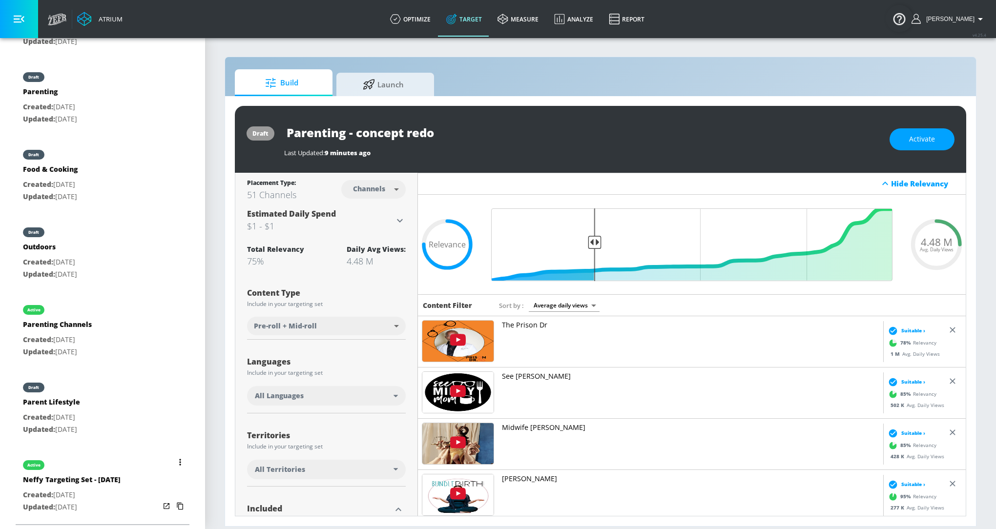
click at [82, 486] on div "Neffy Targeting Set - May 2025" at bounding box center [72, 482] width 98 height 14
type input "Neffy Targeting Set - May 2025"
type input "videos"
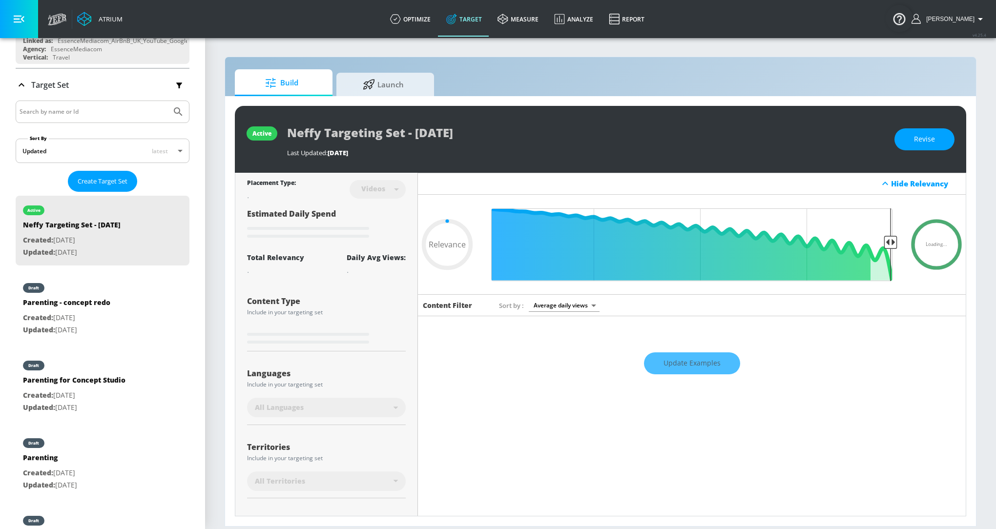
scroll to position [38, 0]
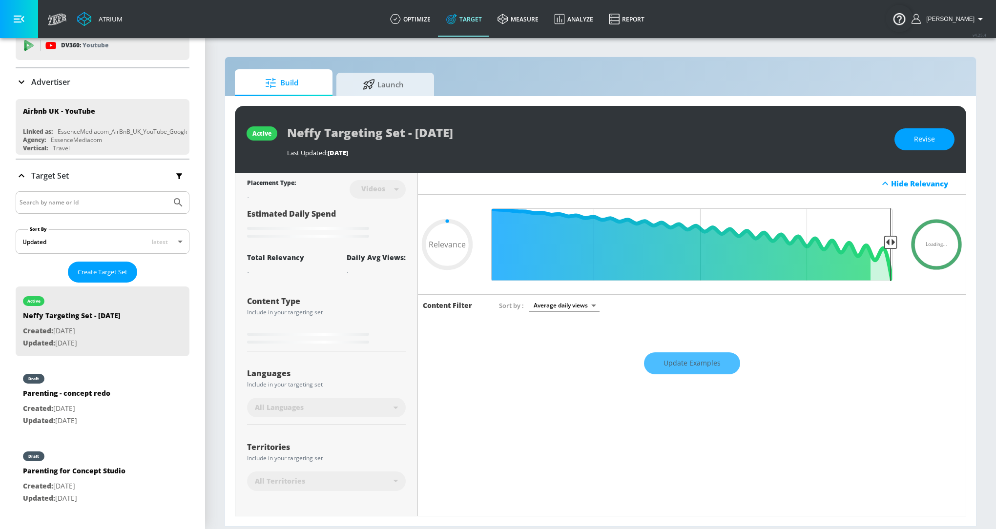
click at [311, 88] on span "Build" at bounding box center [282, 82] width 74 height 23
type input "0.05"
click at [436, 20] on link "optimize" at bounding box center [410, 18] width 56 height 35
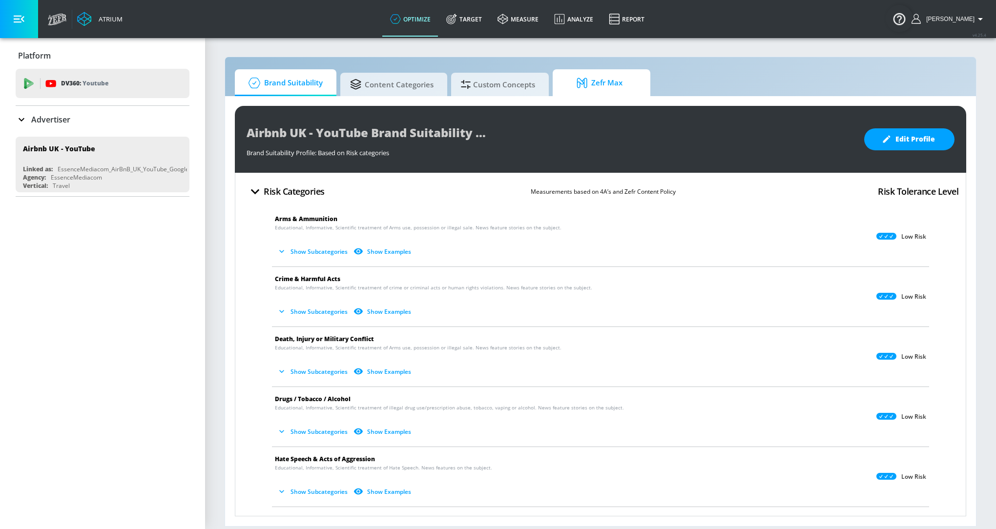
click at [572, 82] on span "Zefr Max" at bounding box center [599, 82] width 74 height 23
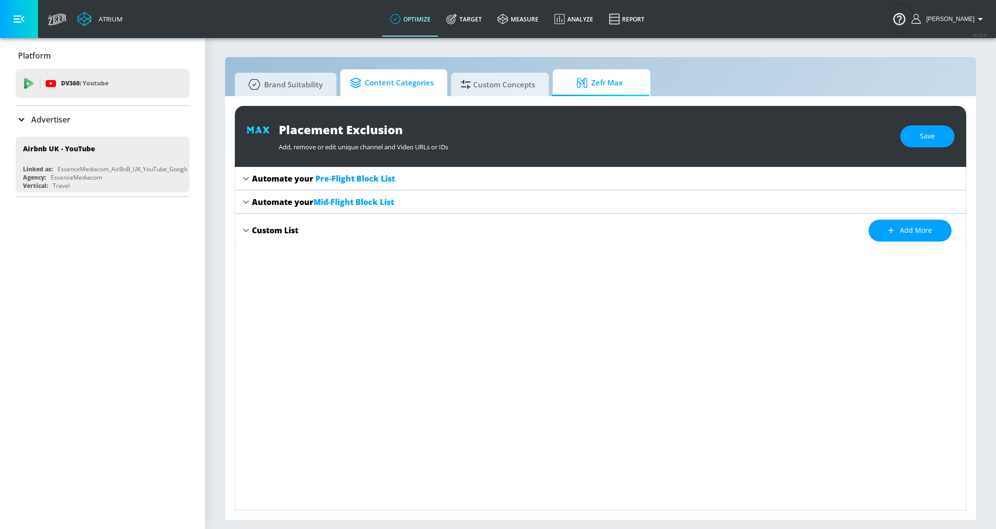
click at [408, 93] on span "Content Categories" at bounding box center [391, 82] width 83 height 23
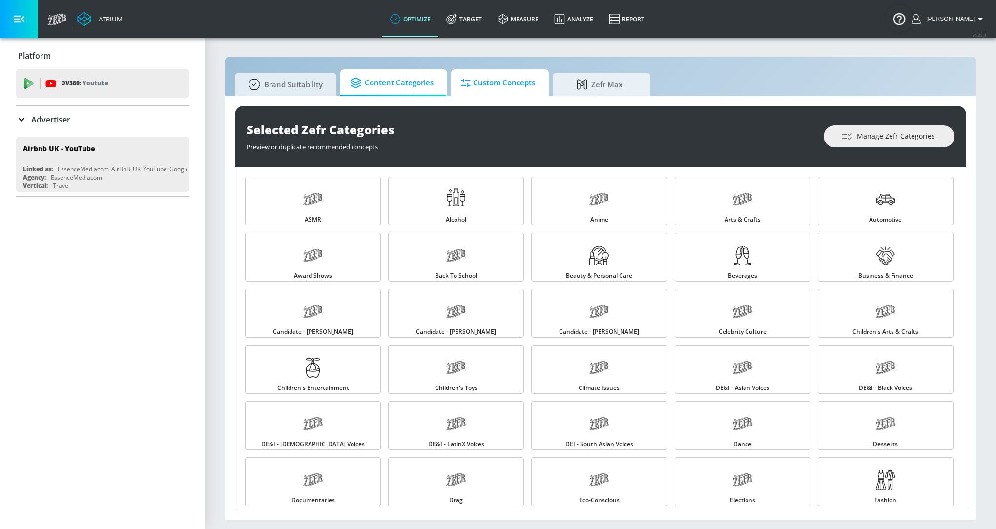
click at [521, 89] on span "Custom Concepts" at bounding box center [498, 82] width 74 height 23
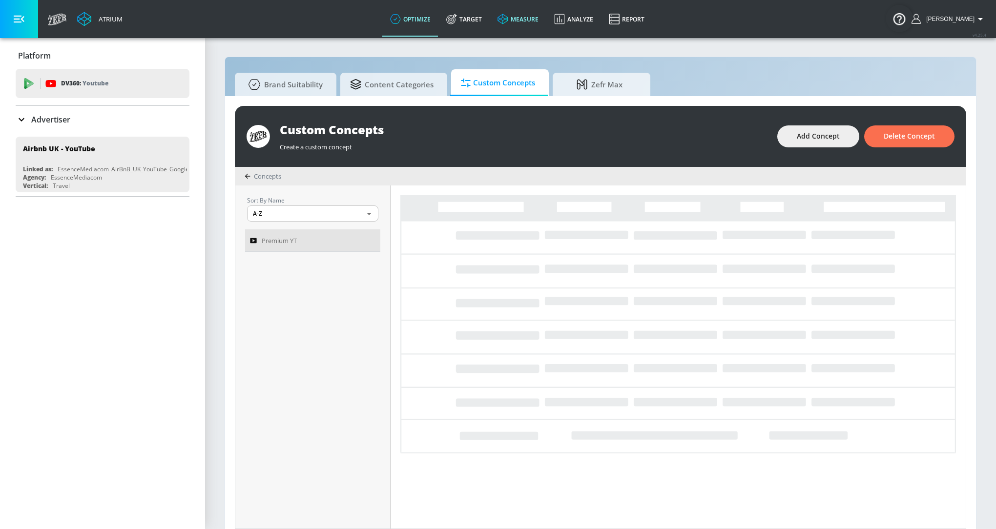
click at [498, 22] on link "measure" at bounding box center [518, 18] width 57 height 35
click at [485, 24] on link "Target" at bounding box center [463, 18] width 51 height 35
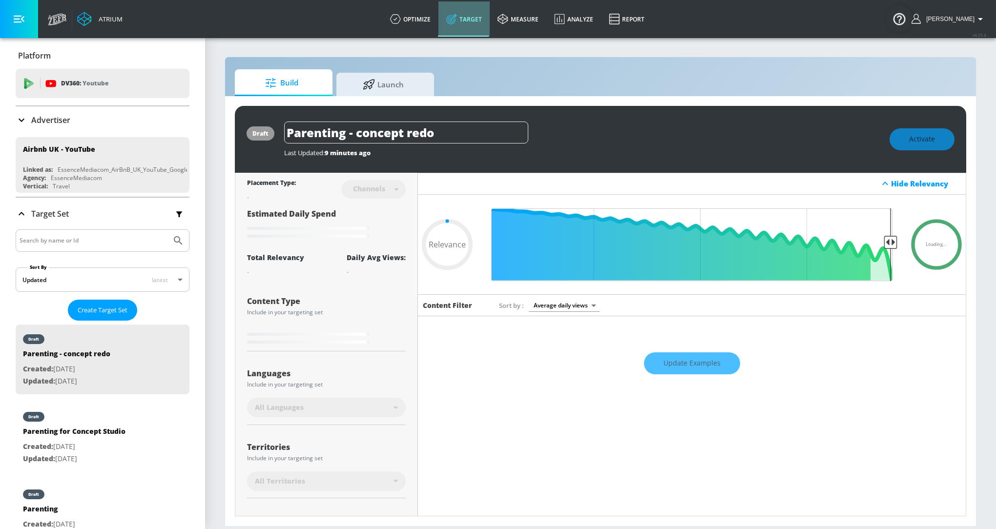
click at [485, 24] on link "Target" at bounding box center [463, 18] width 51 height 35
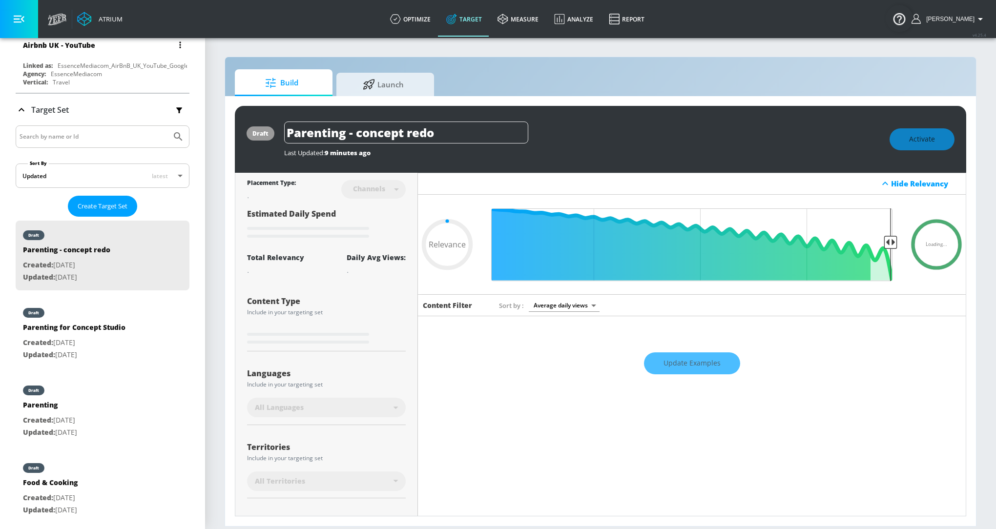
scroll to position [246, 0]
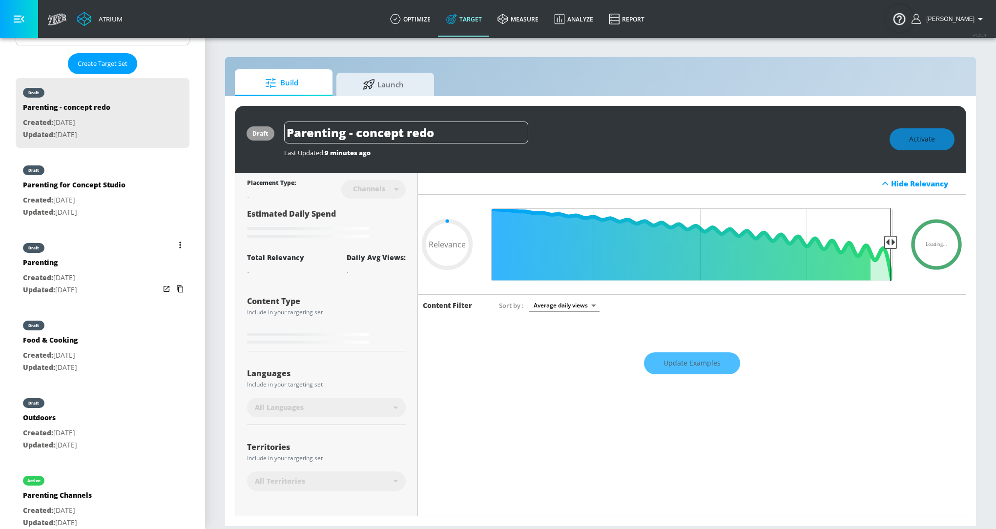
type input "0.75"
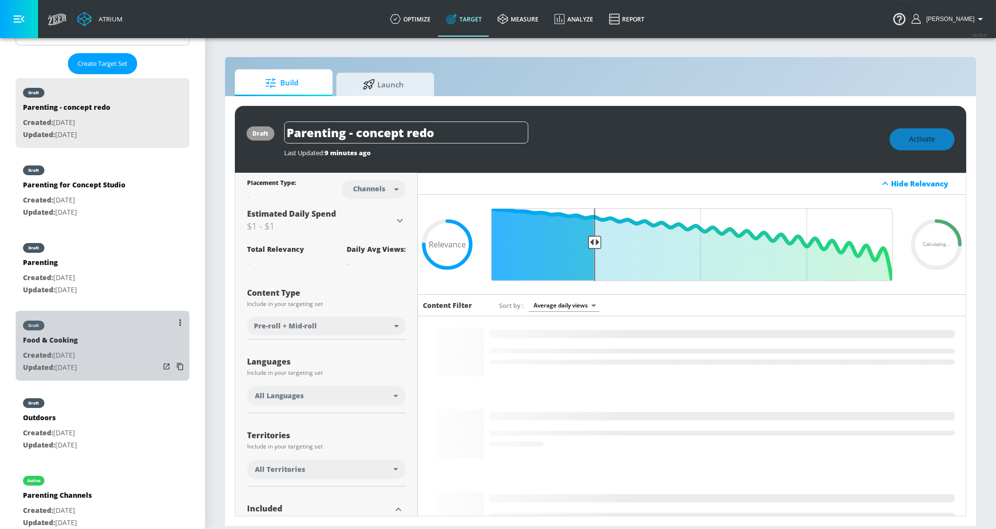
click at [78, 334] on div "draft" at bounding box center [50, 323] width 55 height 24
type input "Food & Cooking"
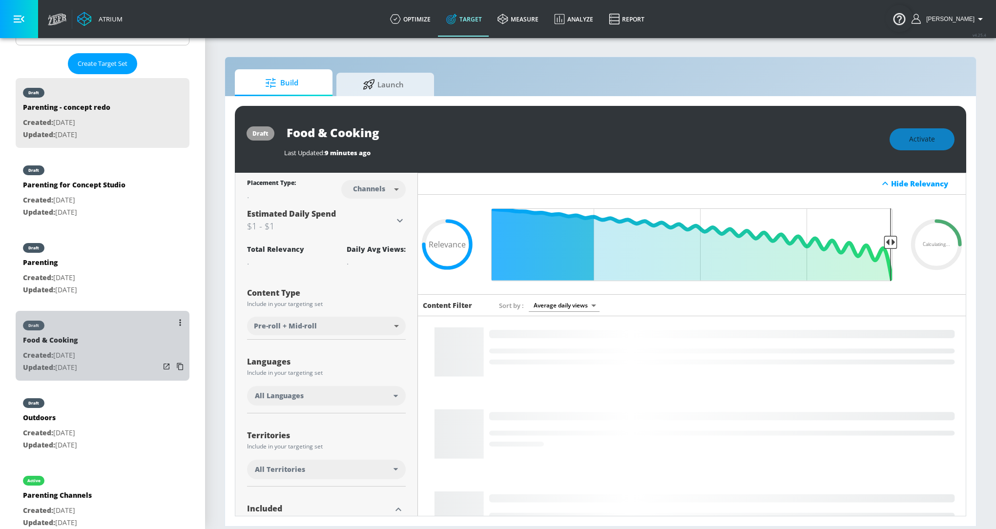
type input "0.05"
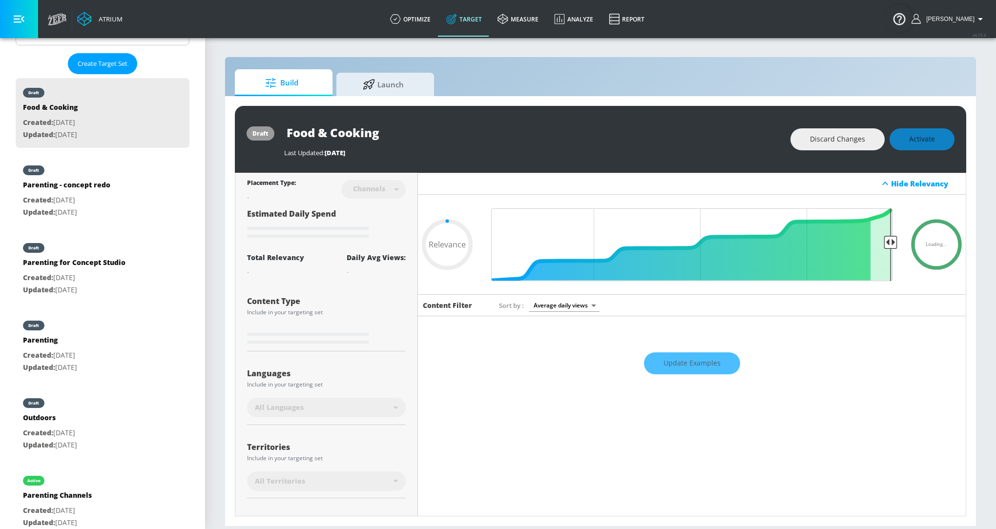
scroll to position [141, 0]
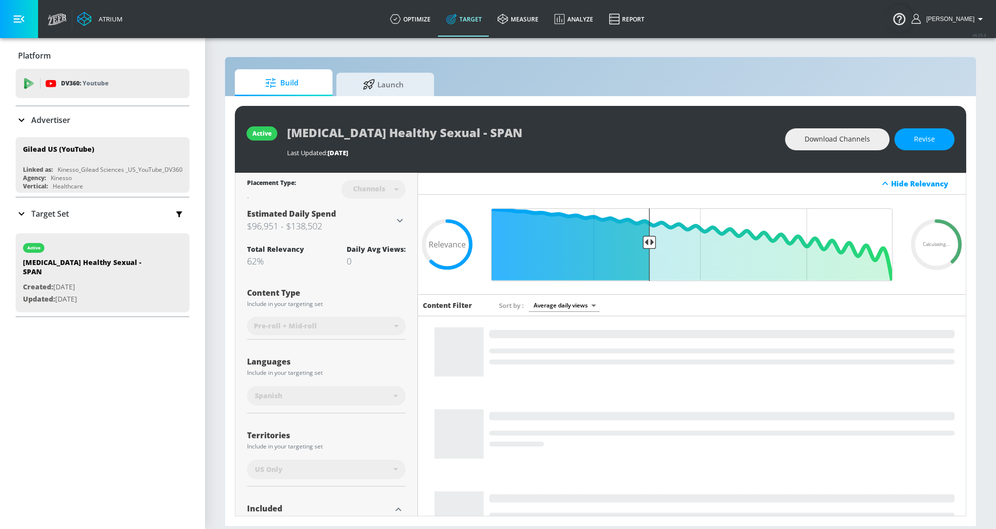
click at [54, 124] on p "Advertiser" at bounding box center [50, 120] width 39 height 11
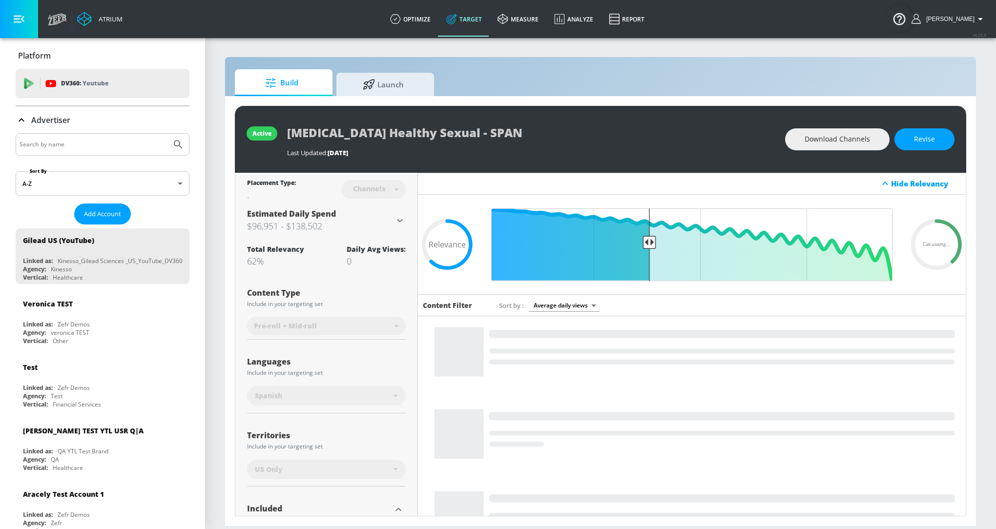
click at [50, 149] on input "Search by name" at bounding box center [94, 144] width 148 height 13
type input "airbnb"
click at [169, 138] on button "Submit Search" at bounding box center [177, 144] width 21 height 21
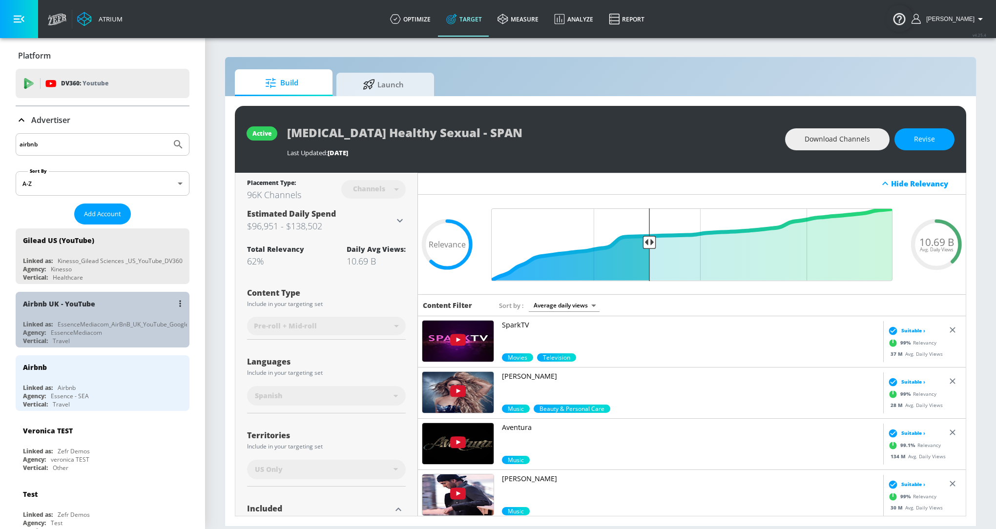
click at [112, 304] on div "Airbnb UK - YouTube" at bounding box center [105, 303] width 164 height 23
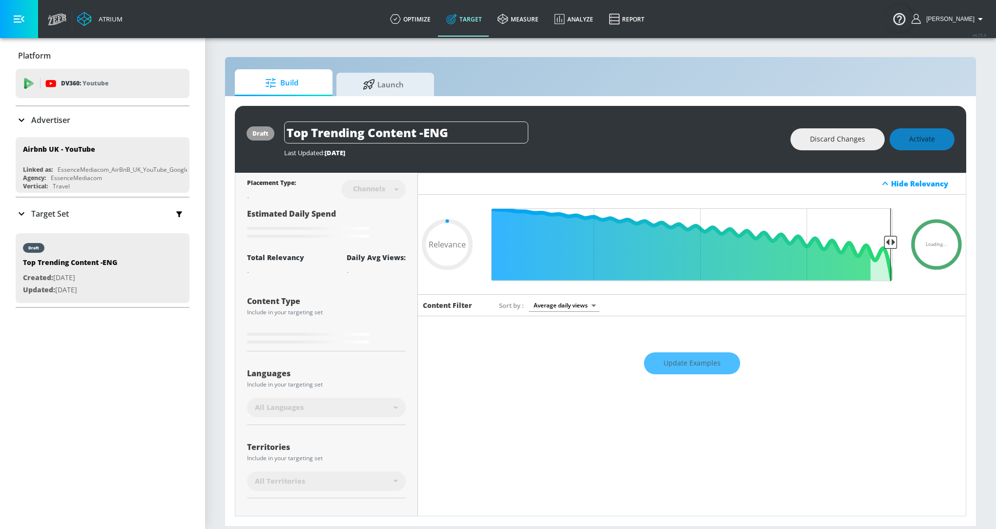
click at [34, 210] on p "Target Set" at bounding box center [50, 213] width 38 height 11
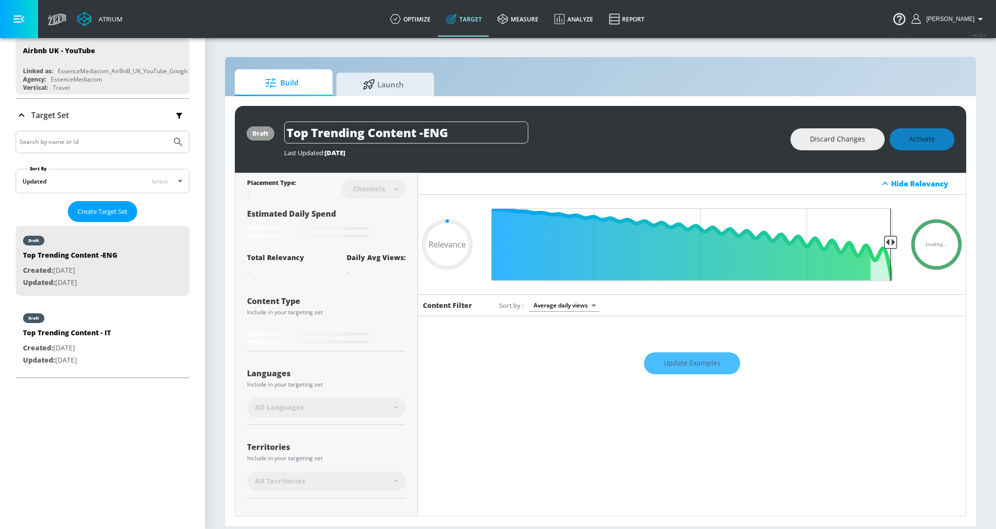
scroll to position [102, 0]
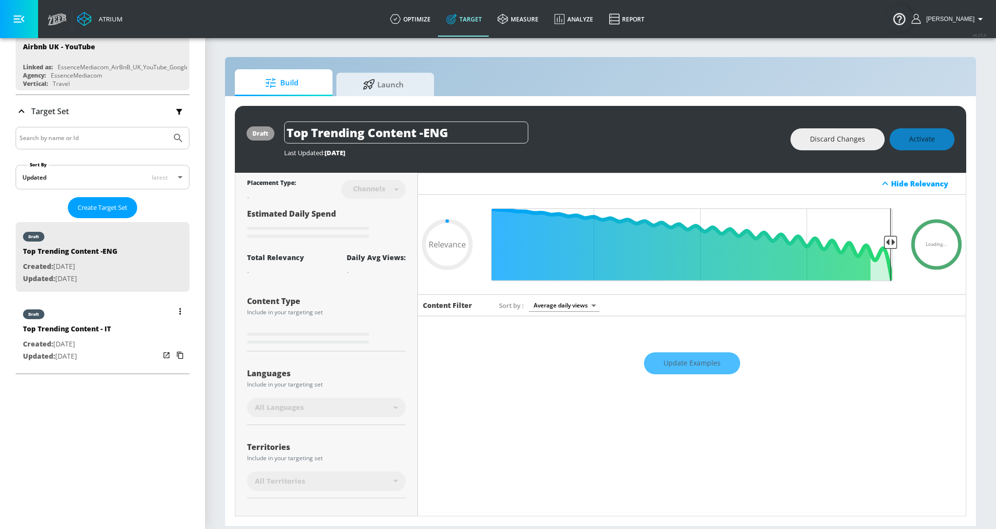
type input "0.44"
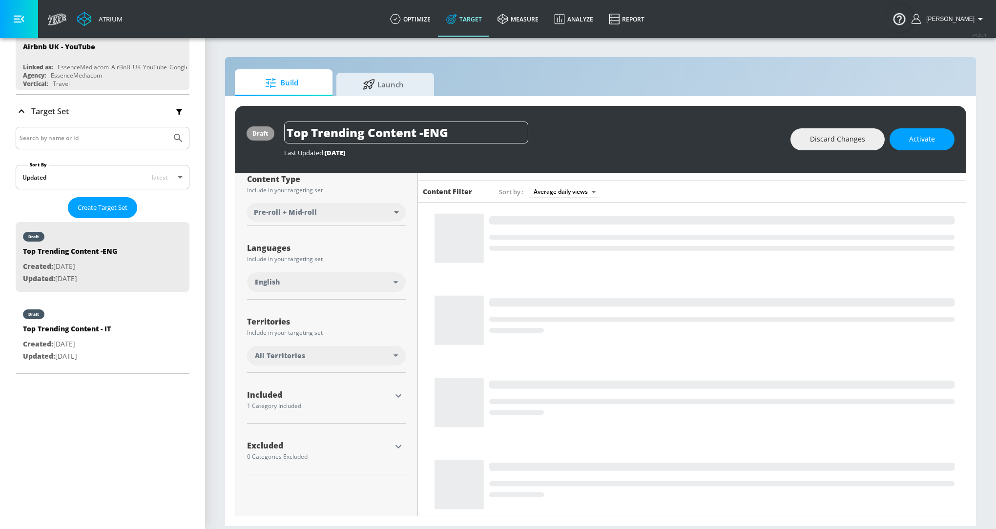
scroll to position [80, 0]
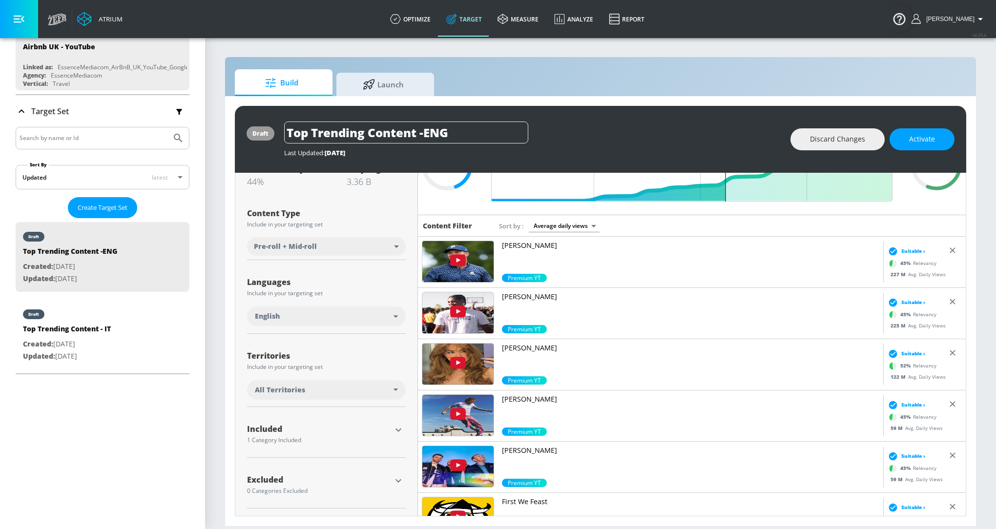
click at [395, 429] on icon "button" at bounding box center [398, 430] width 12 height 12
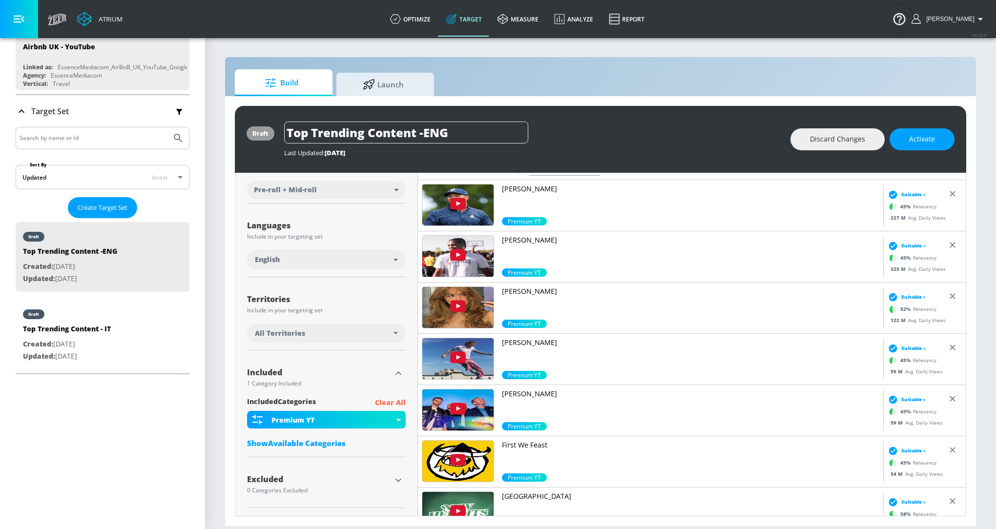
scroll to position [0, 0]
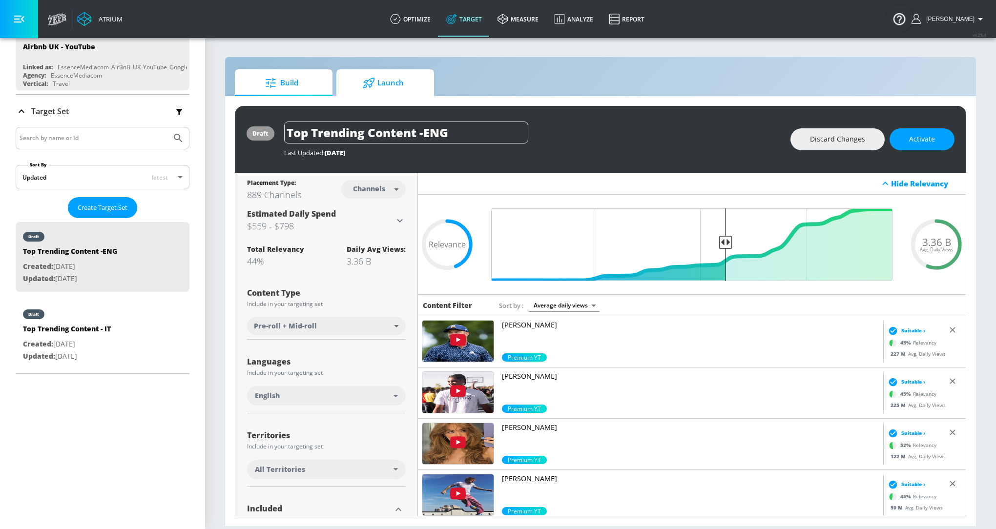
click at [399, 90] on span "Launch" at bounding box center [383, 82] width 74 height 23
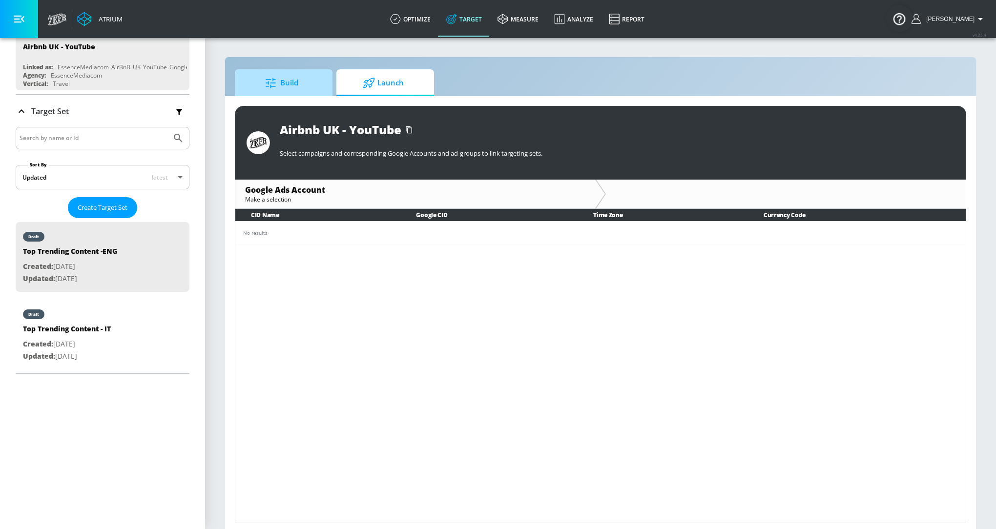
click at [288, 87] on span "Build" at bounding box center [282, 82] width 74 height 23
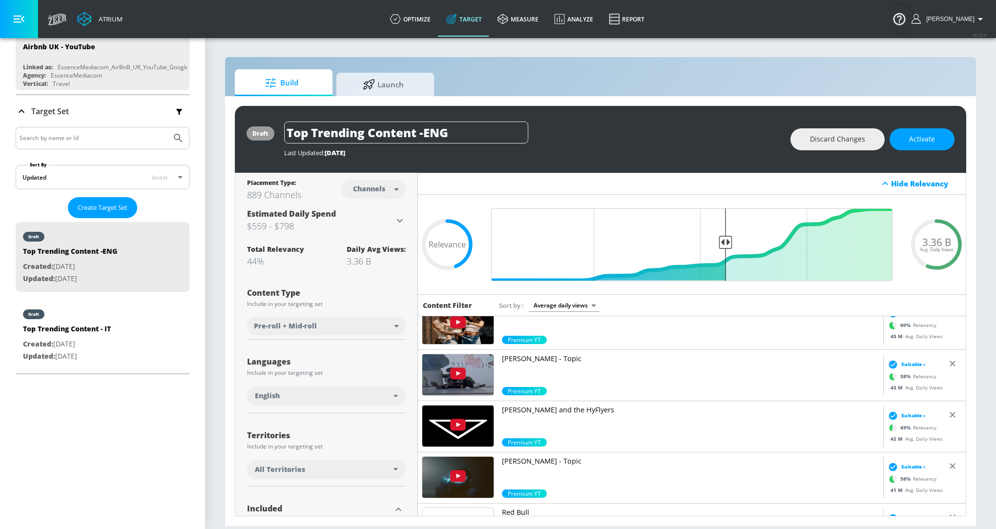
scroll to position [136, 0]
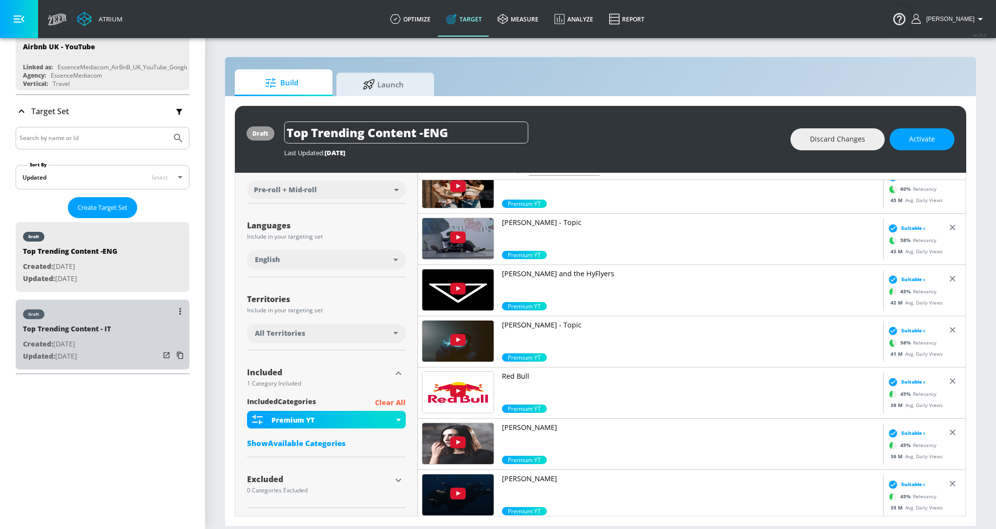
click at [97, 329] on div "Top Trending Content - IT" at bounding box center [67, 331] width 88 height 14
type input "Top Trending Content - IT"
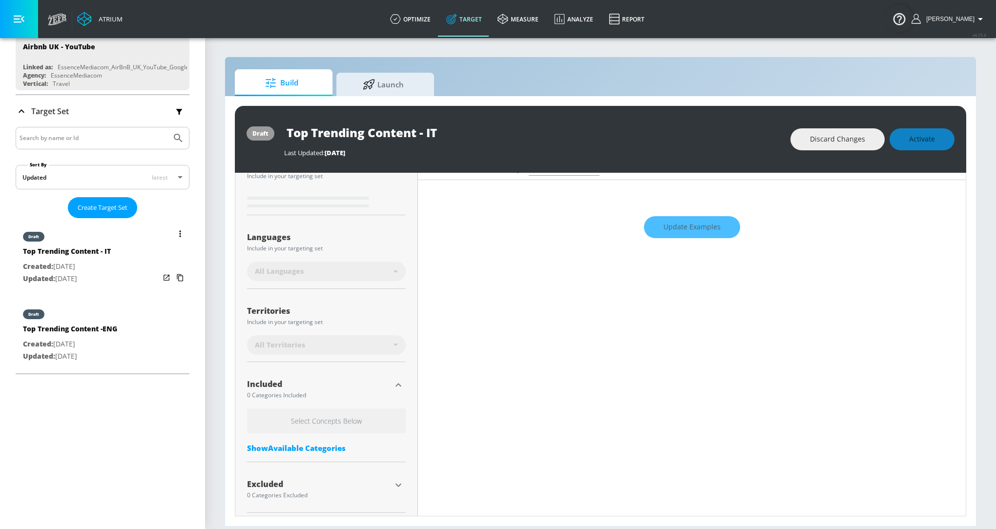
scroll to position [141, 0]
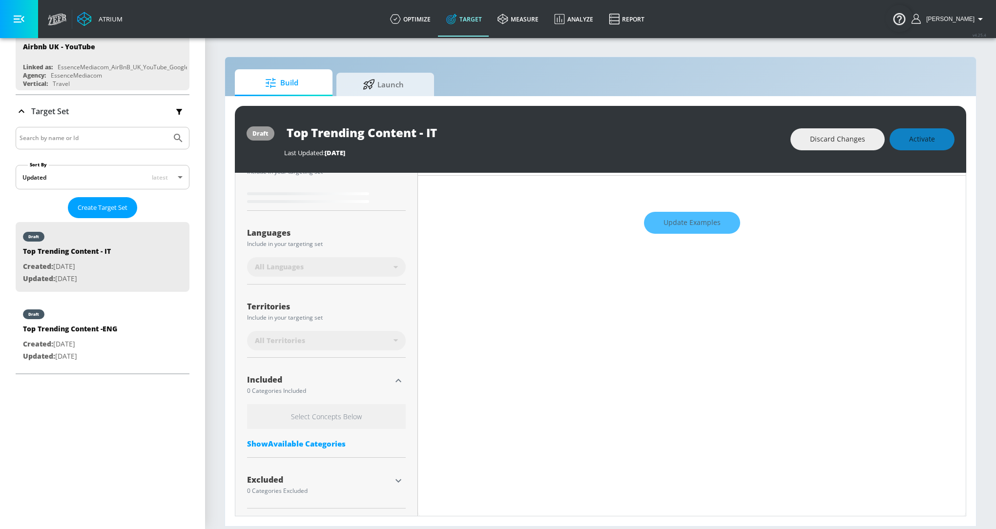
type input "0.75"
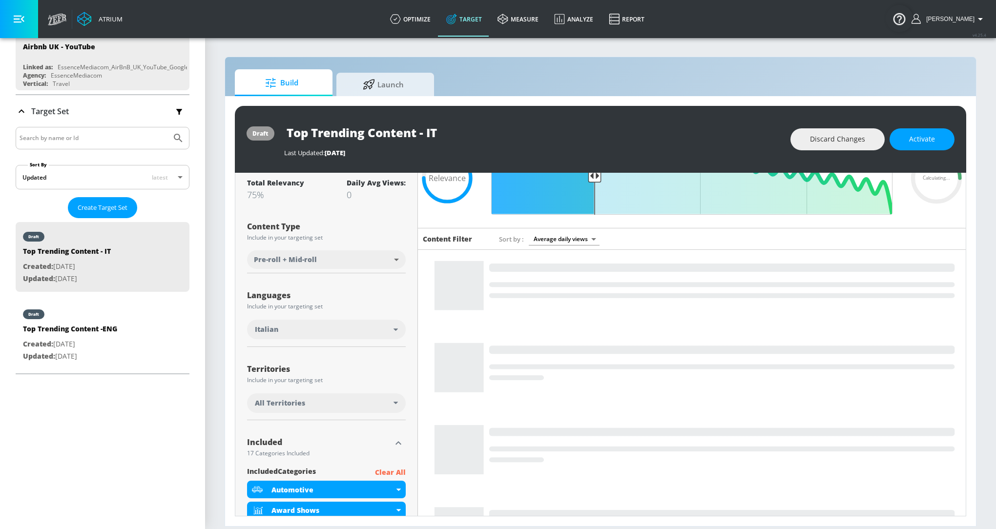
scroll to position [65, 0]
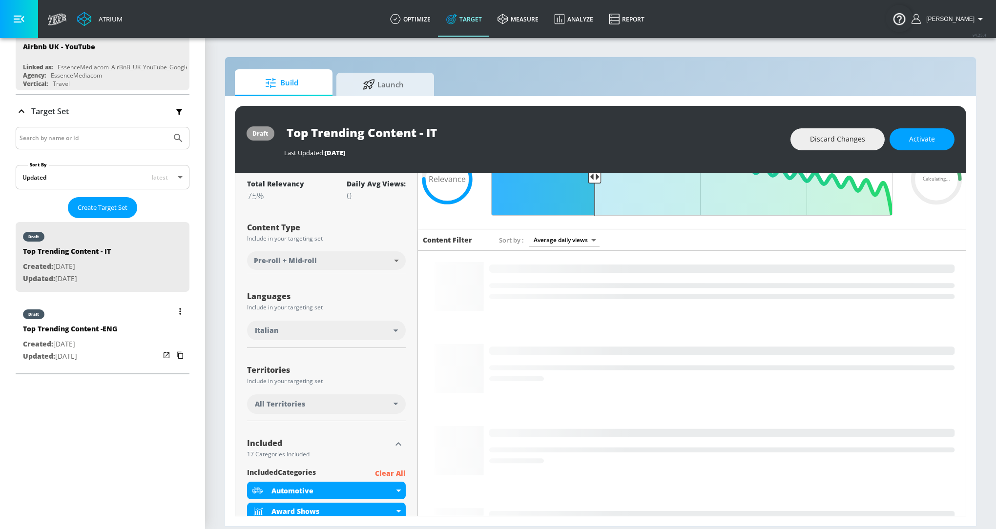
click at [105, 329] on div "Top Trending Content -ENG" at bounding box center [70, 331] width 94 height 14
type input "Top Trending Content -ENG"
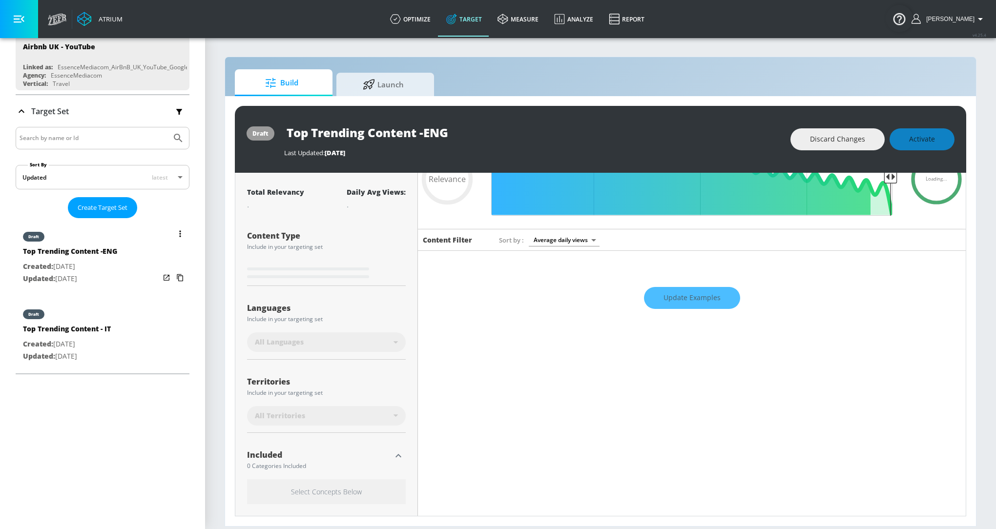
scroll to position [74, 0]
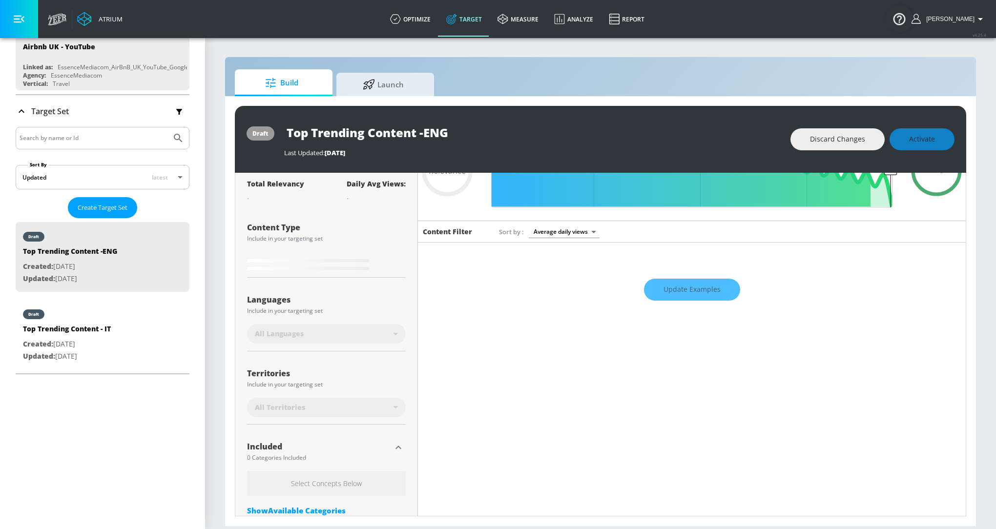
type input "0.44"
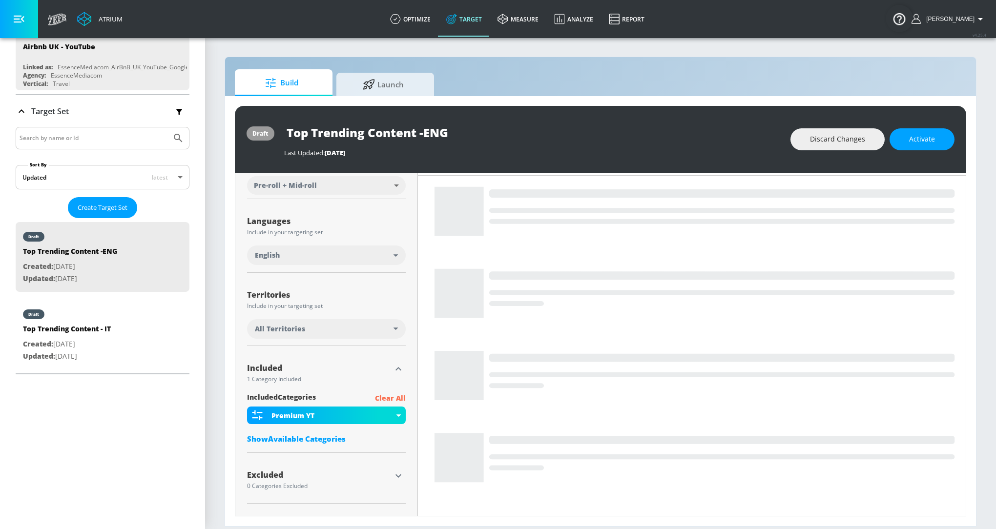
scroll to position [186, 0]
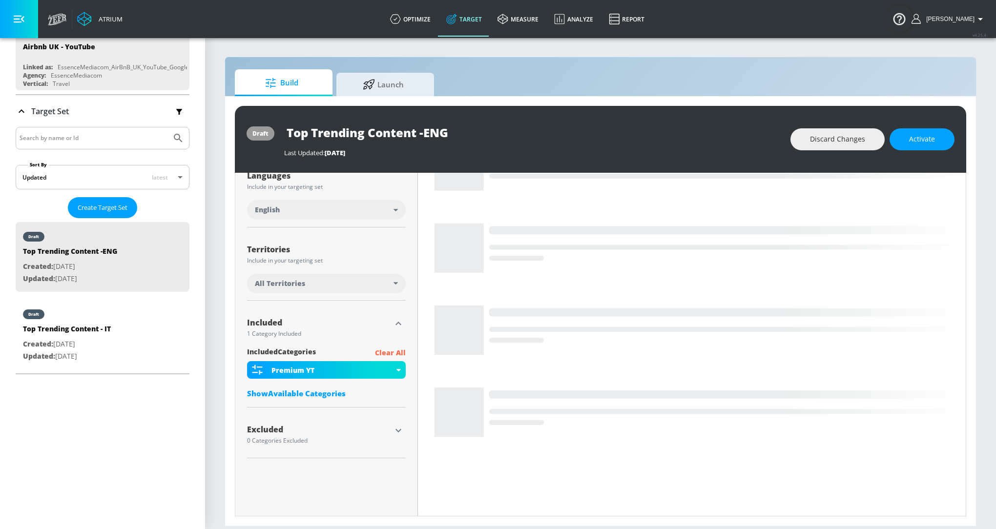
click at [320, 390] on div "Show Available Categories" at bounding box center [326, 394] width 159 height 10
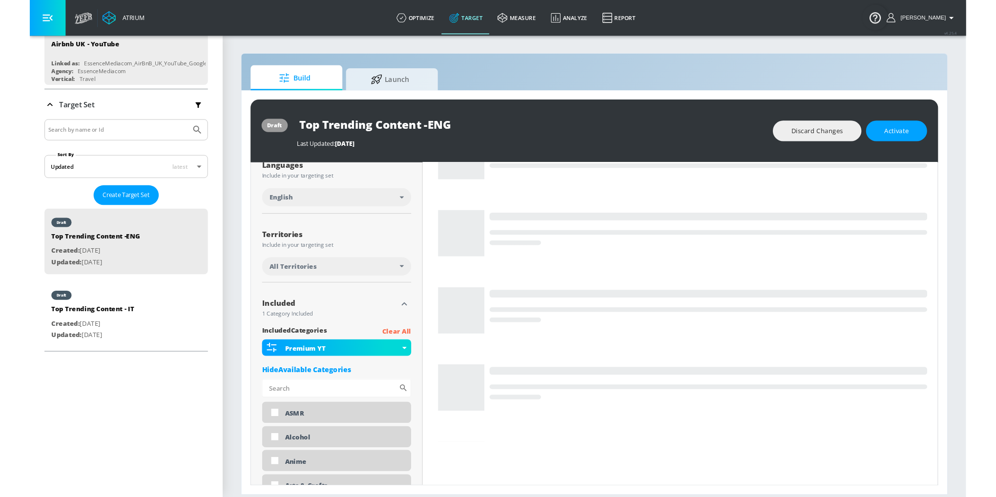
scroll to position [0, 0]
